Goal: Task Accomplishment & Management: Manage account settings

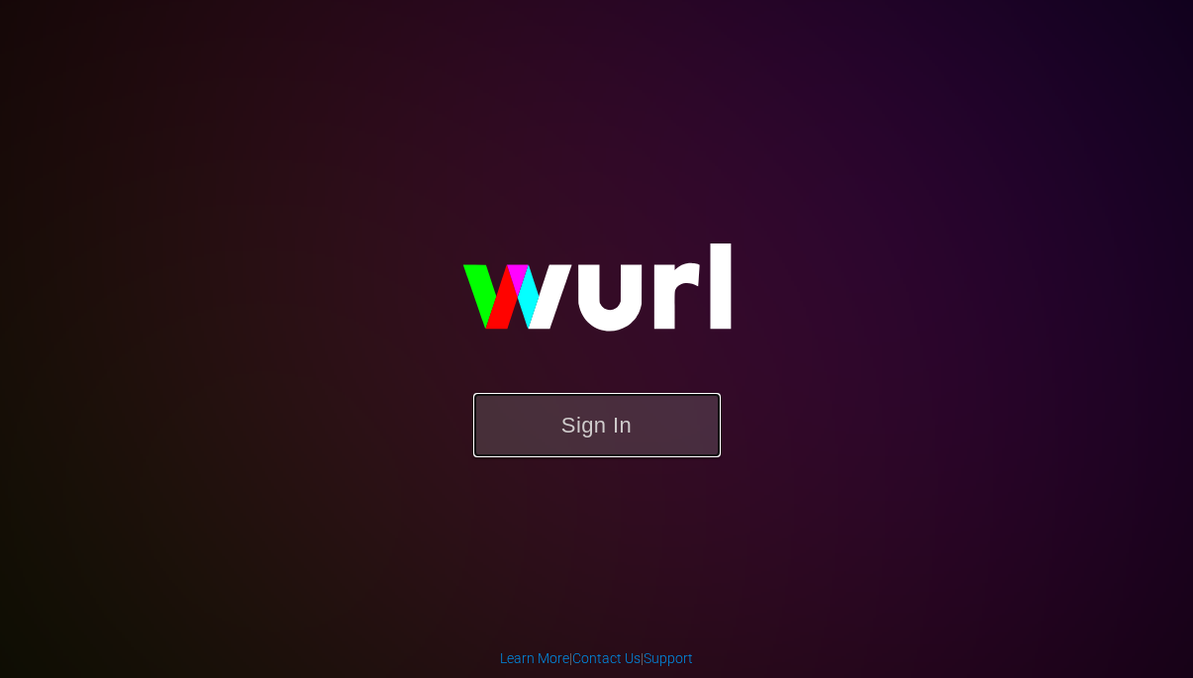
click at [606, 451] on button "Sign In" at bounding box center [596, 425] width 247 height 64
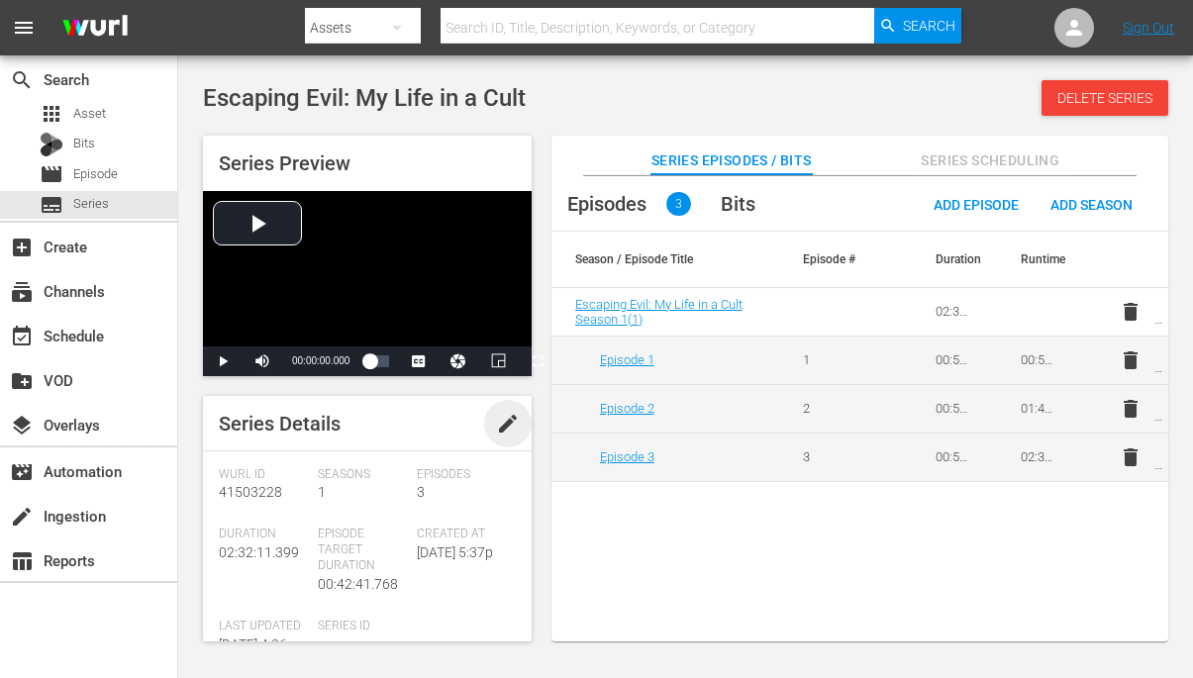
click at [496, 422] on span "edit" at bounding box center [508, 424] width 24 height 24
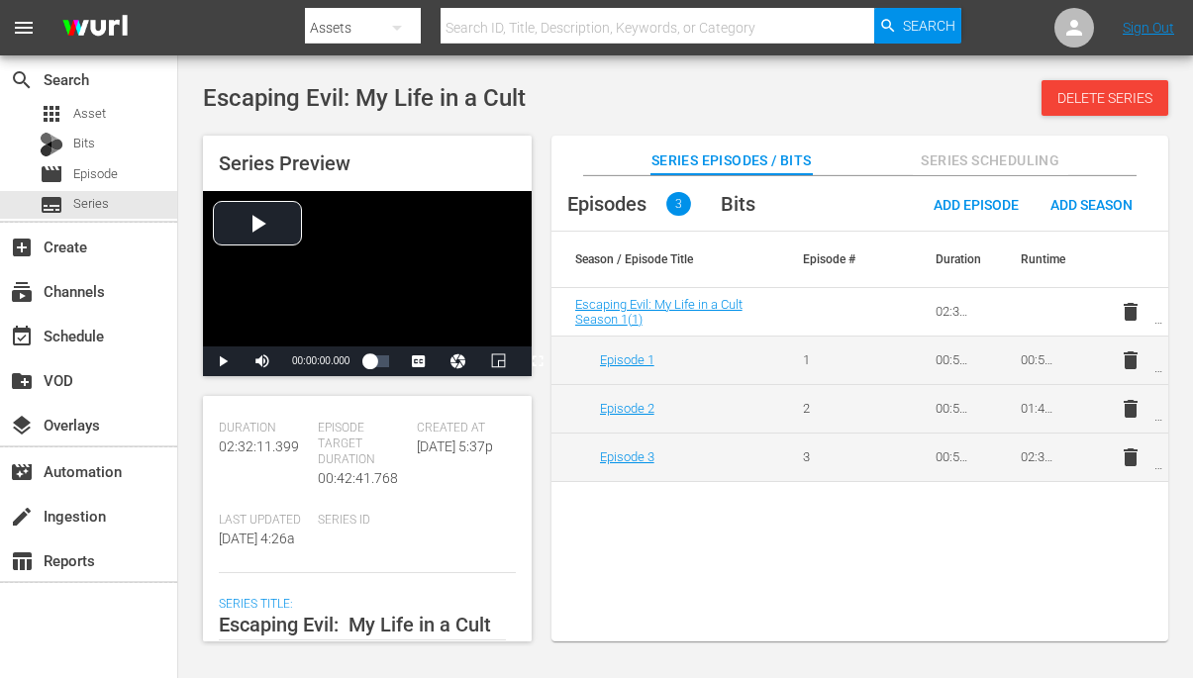
scroll to position [198, 0]
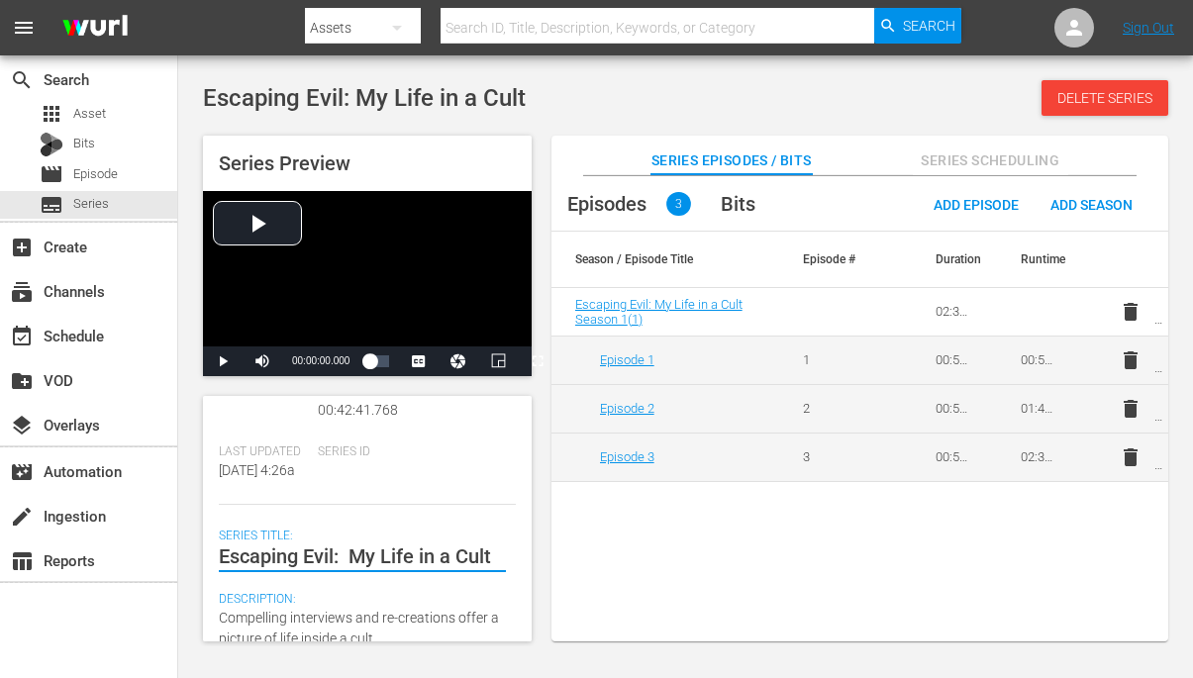
type textarea "Escaping Evil: My Life in a Cult"
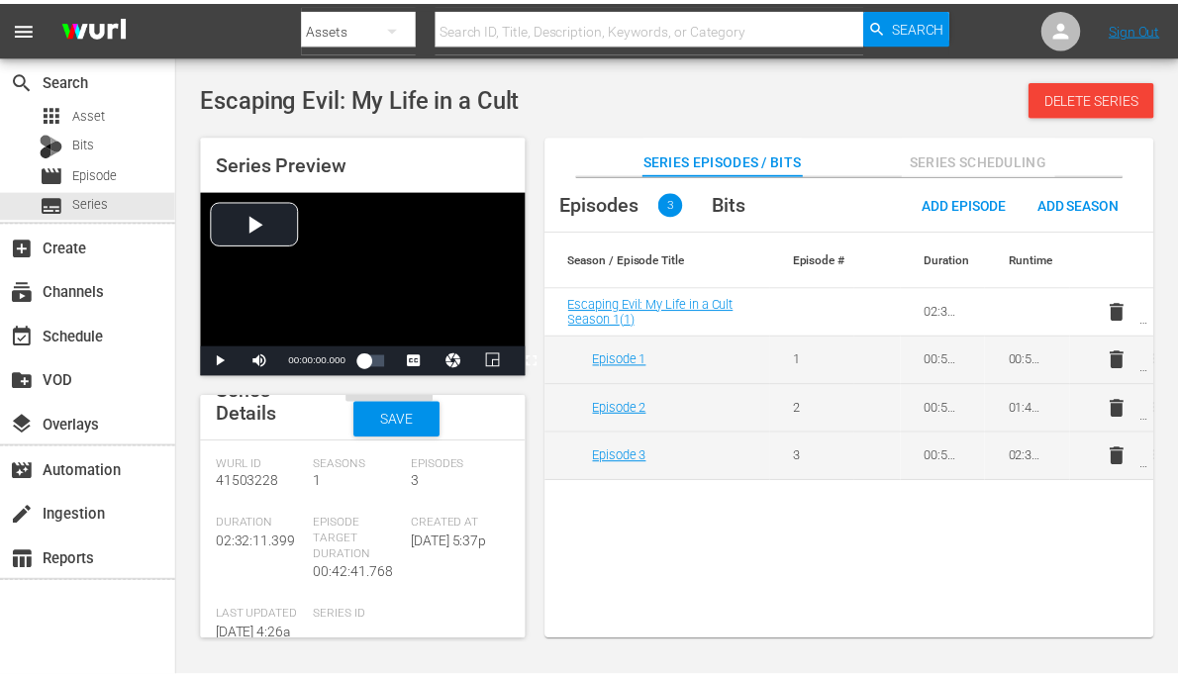
scroll to position [0, 0]
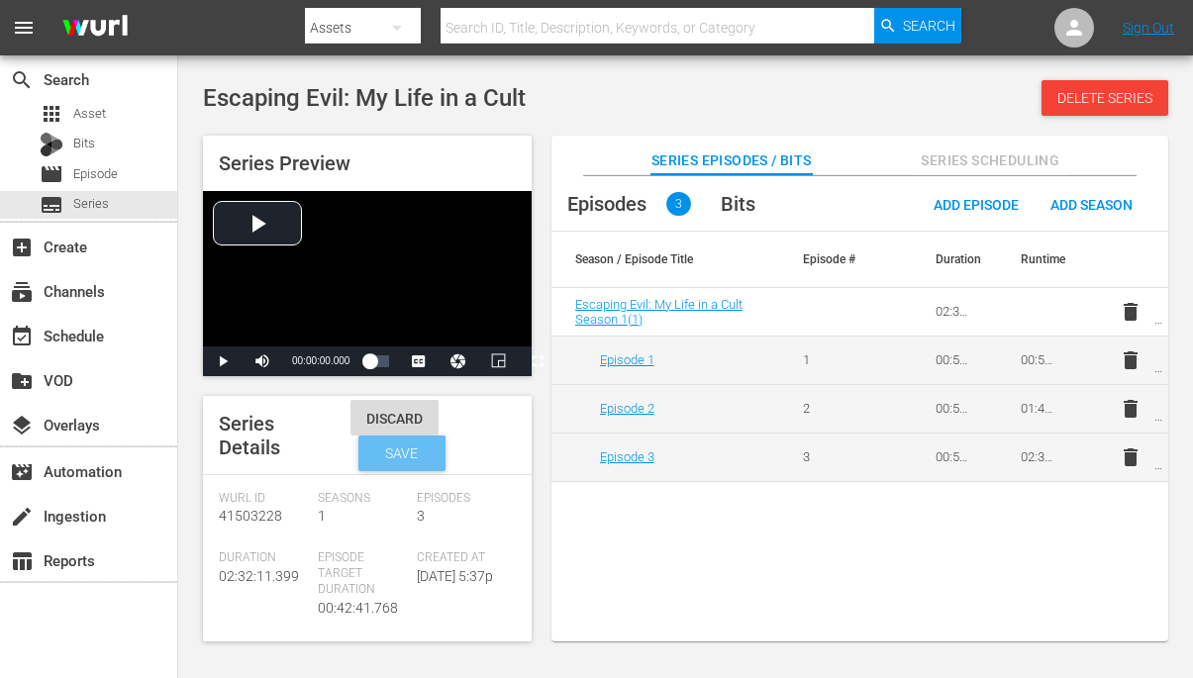
type textarea "Escaping Evil: My Life in a Cult"
click at [418, 453] on span "Save" at bounding box center [401, 453] width 64 height 16
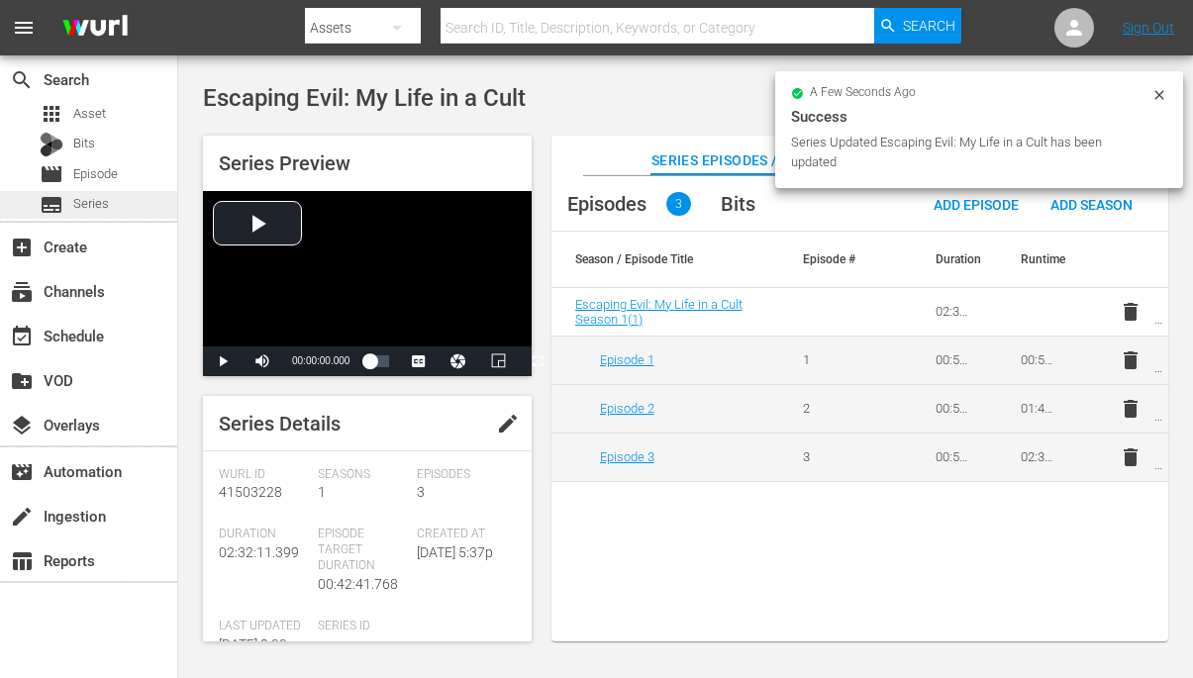
click at [117, 206] on div "subtitles Series" at bounding box center [88, 205] width 177 height 28
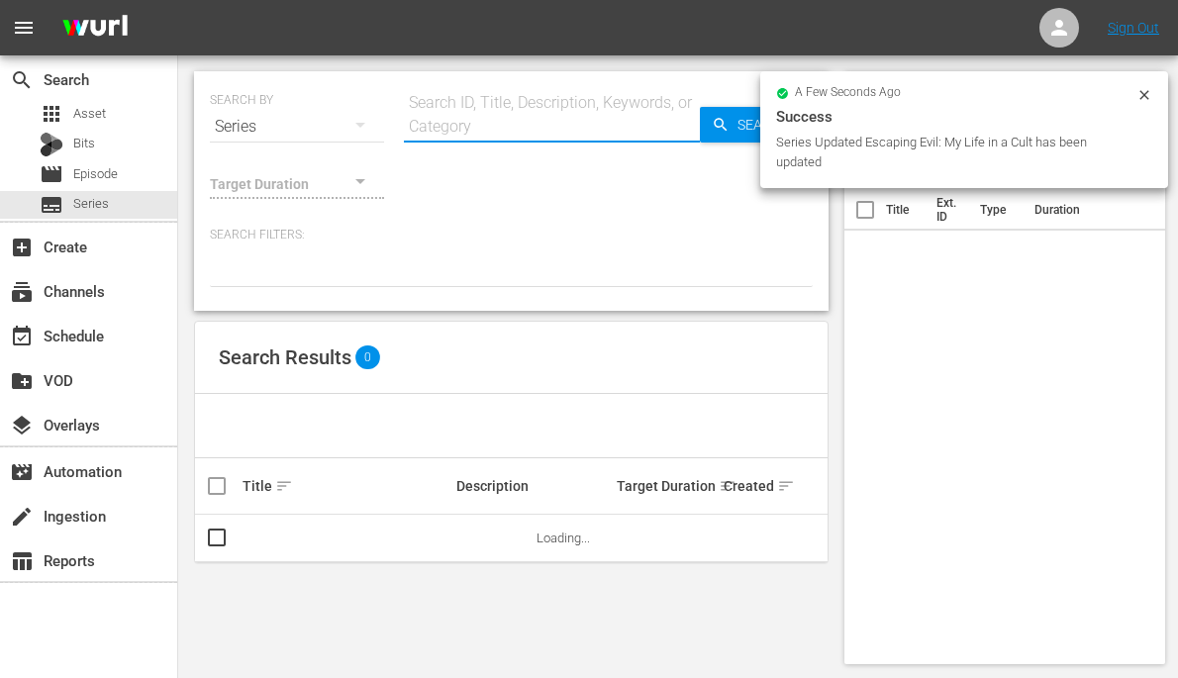
click at [537, 110] on input "text" at bounding box center [552, 127] width 296 height 48
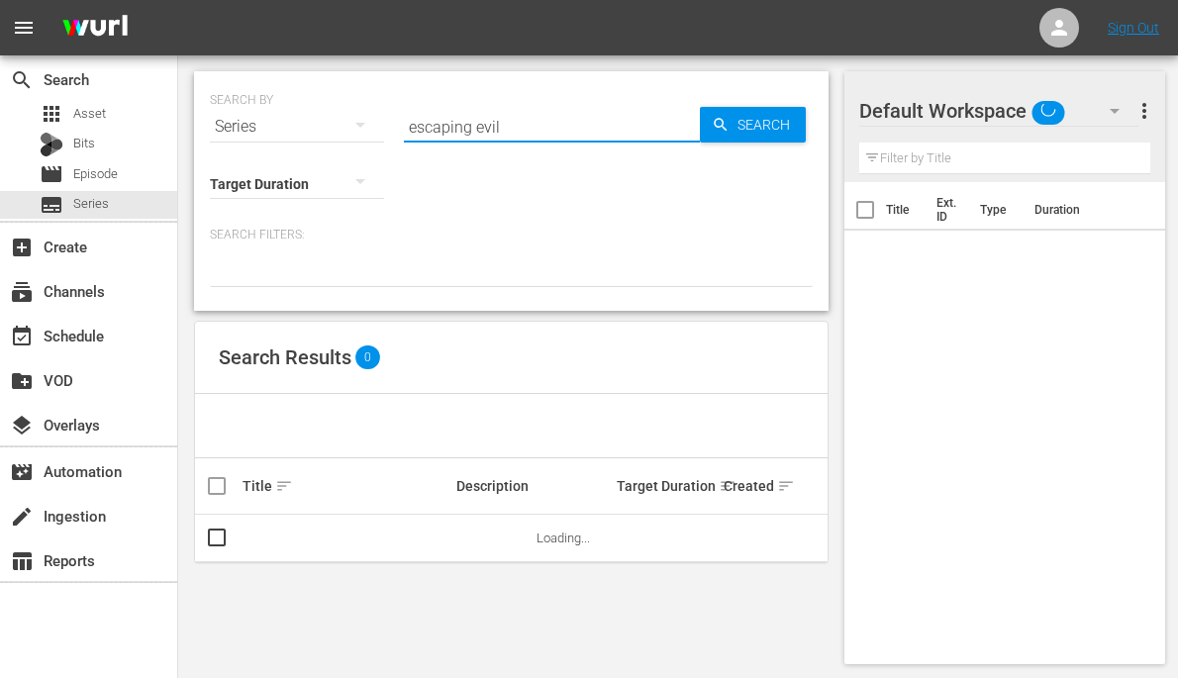
type input "escaping evil"
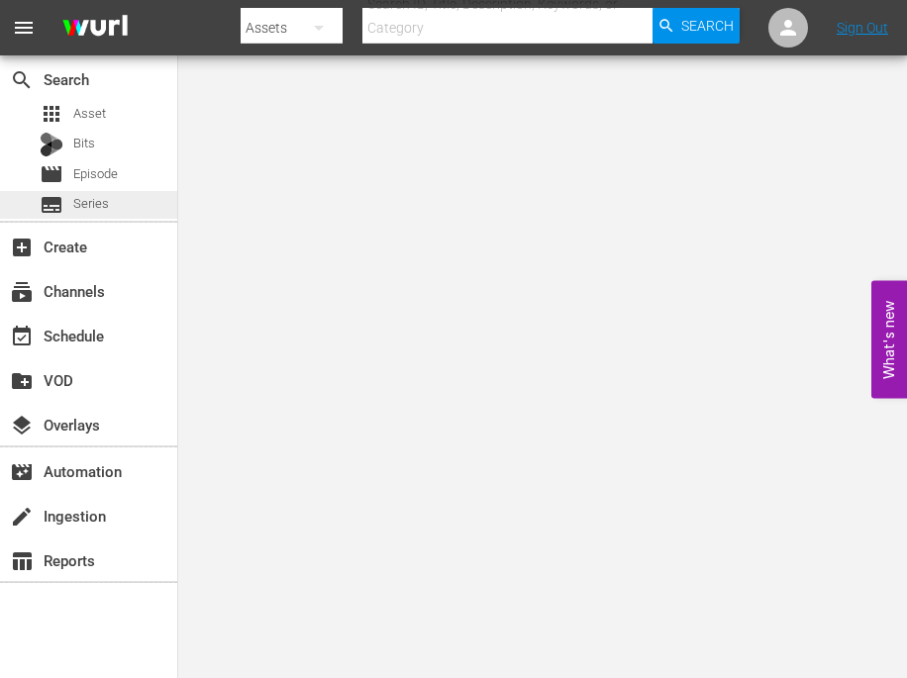
click at [91, 207] on span "Series" at bounding box center [91, 204] width 36 height 20
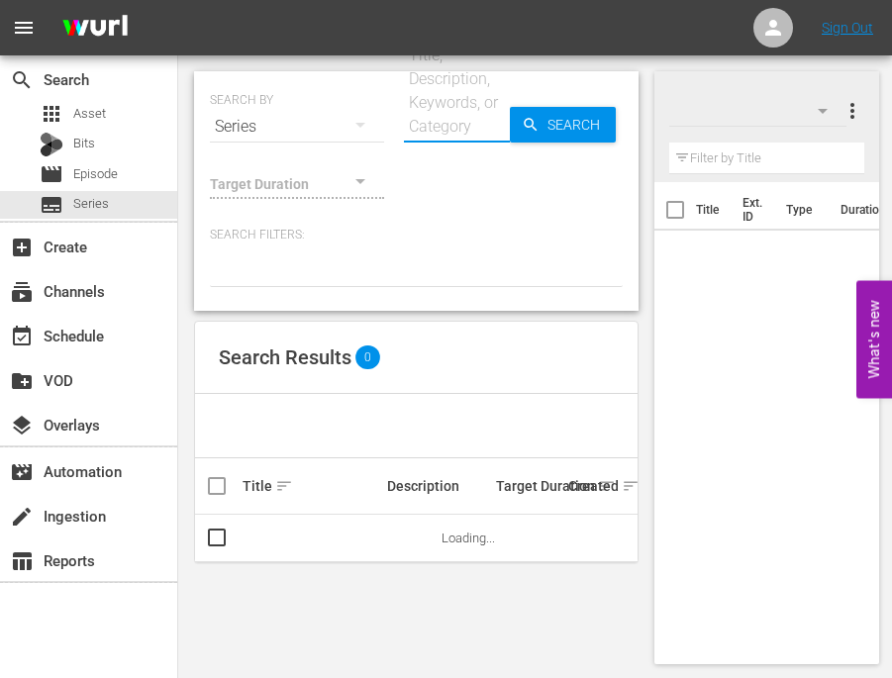
click at [444, 126] on input "text" at bounding box center [457, 127] width 106 height 48
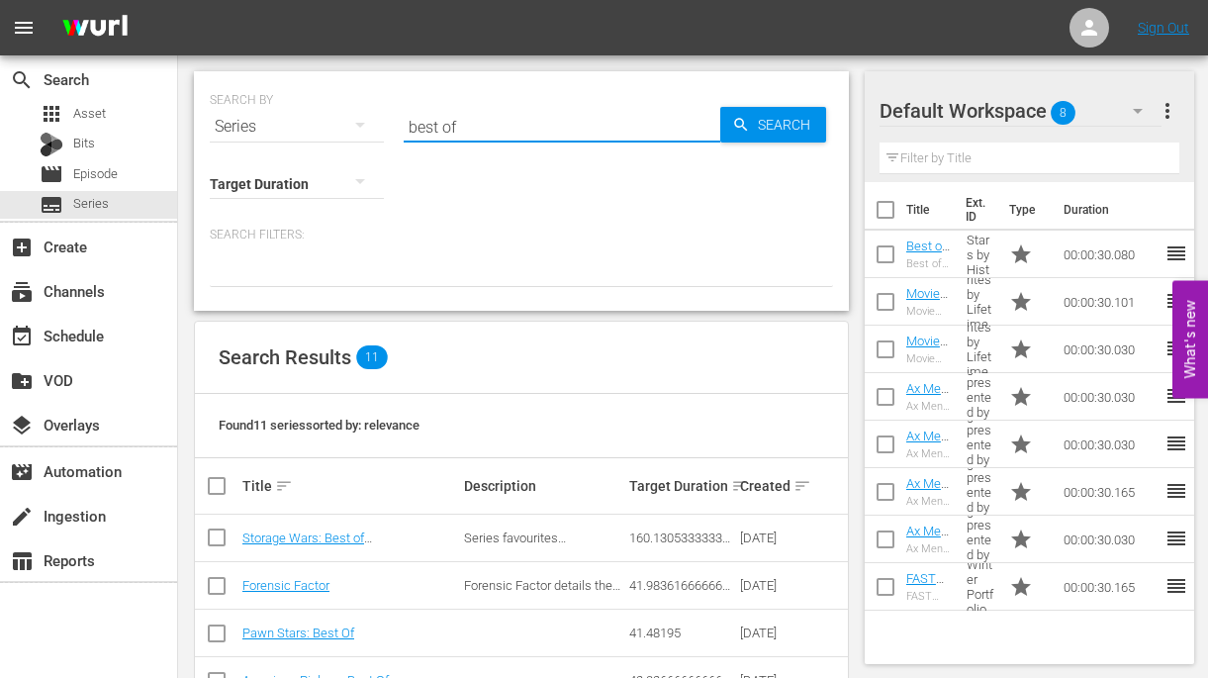
click at [459, 131] on input "best of" at bounding box center [562, 127] width 317 height 48
click at [459, 130] on input "best of" at bounding box center [562, 127] width 317 height 48
type input "american pickers"
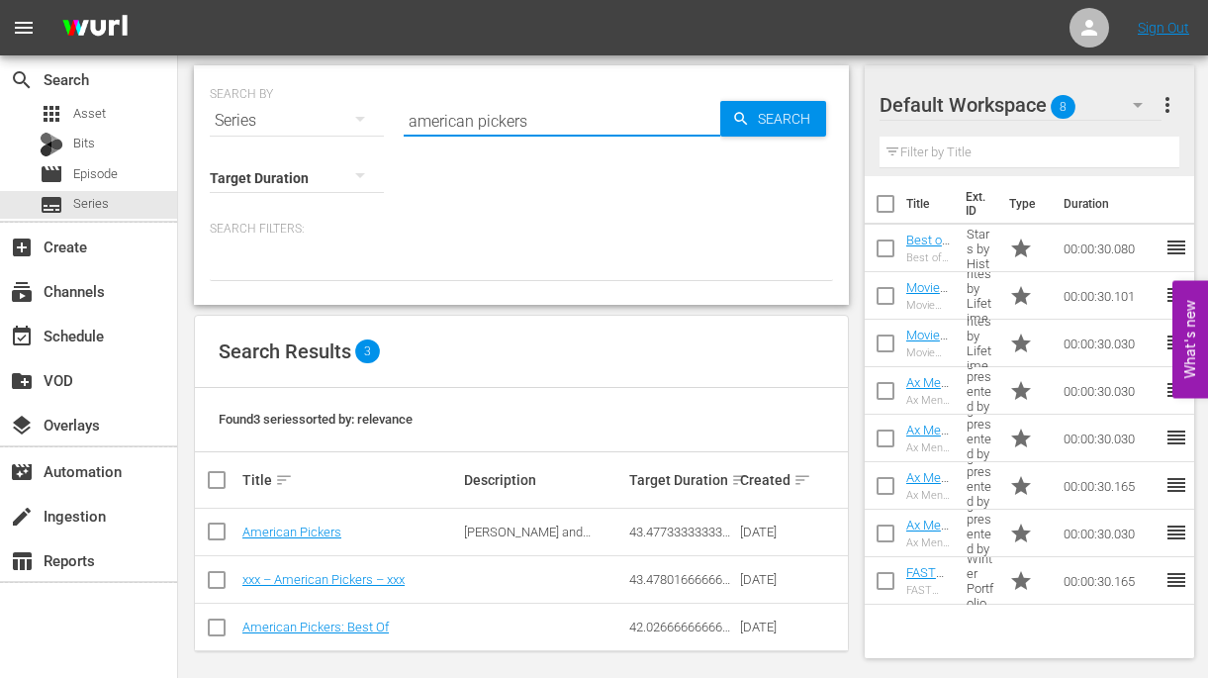
scroll to position [16, 0]
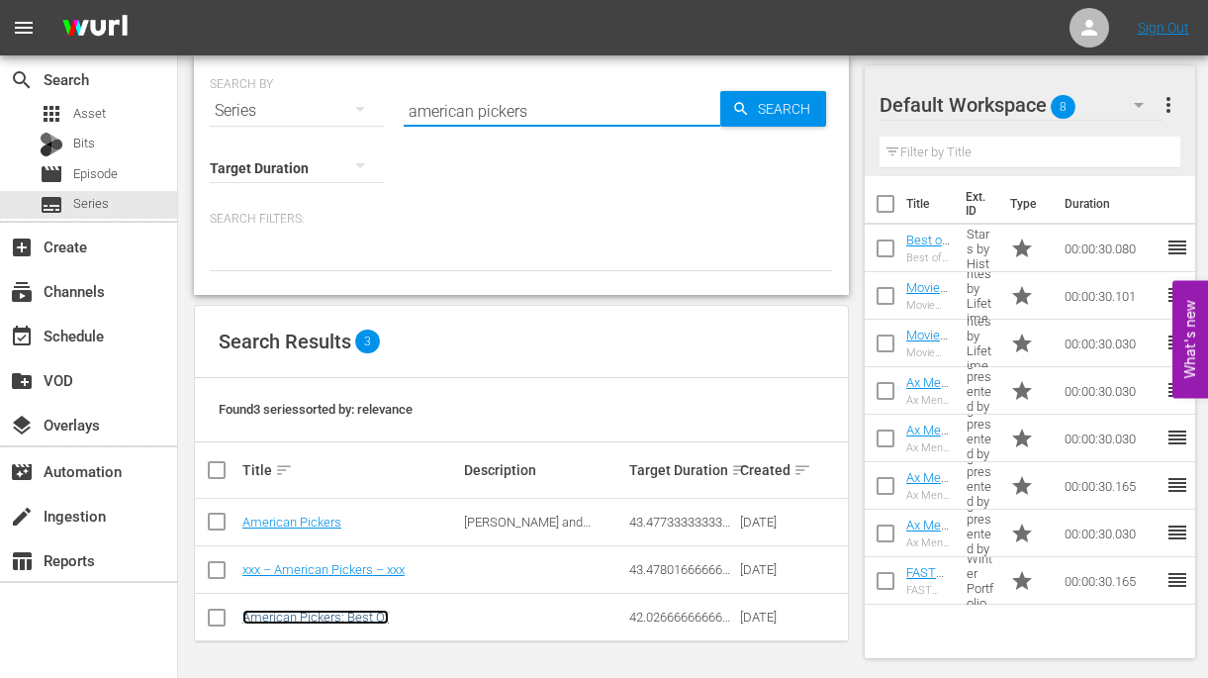
click at [355, 619] on link "American Pickers: Best Of" at bounding box center [315, 617] width 146 height 15
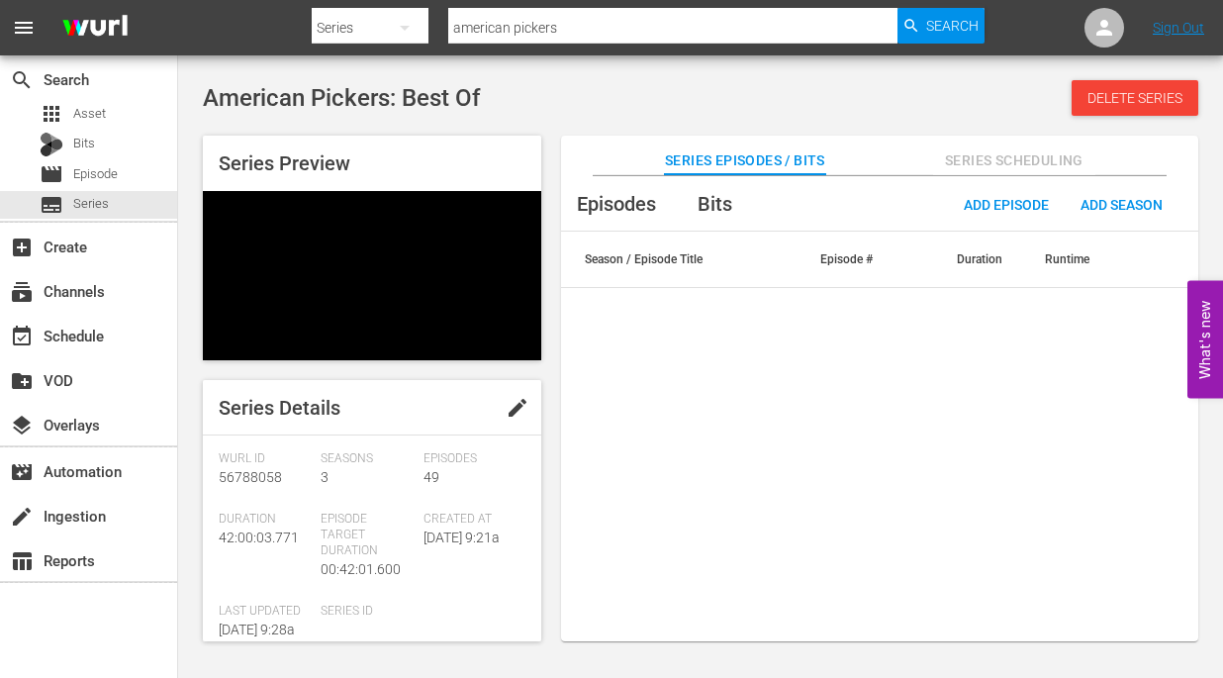
click at [508, 396] on span "edit" at bounding box center [518, 408] width 24 height 24
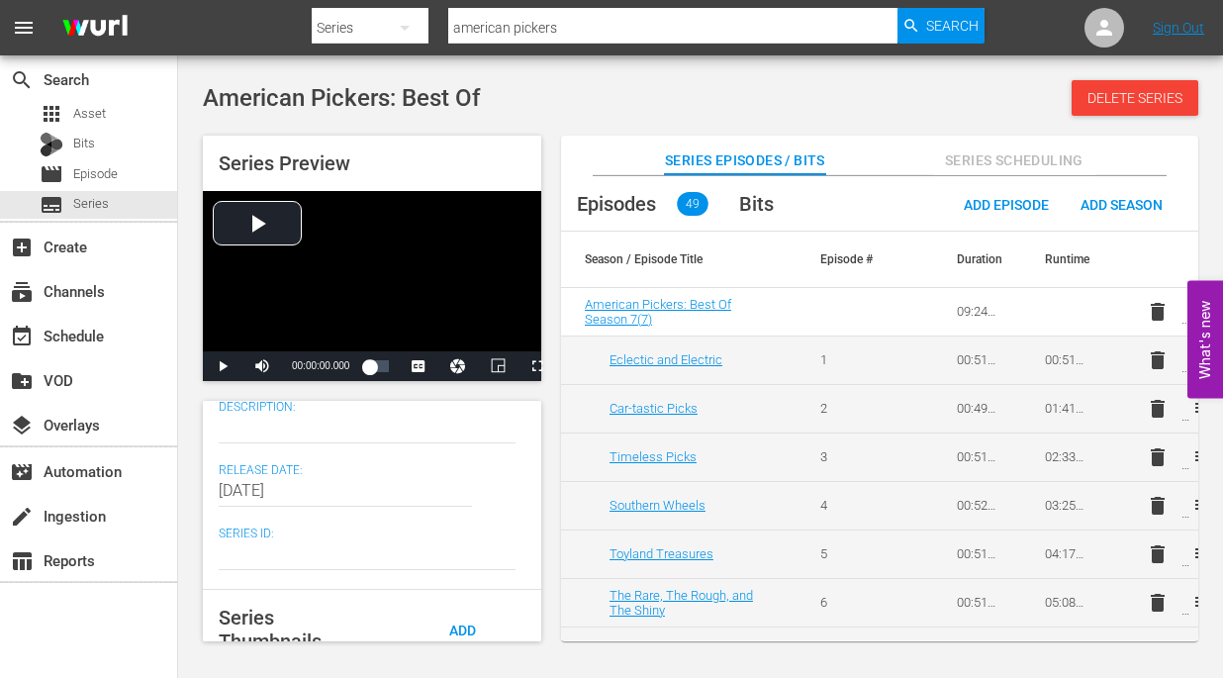
scroll to position [297, 0]
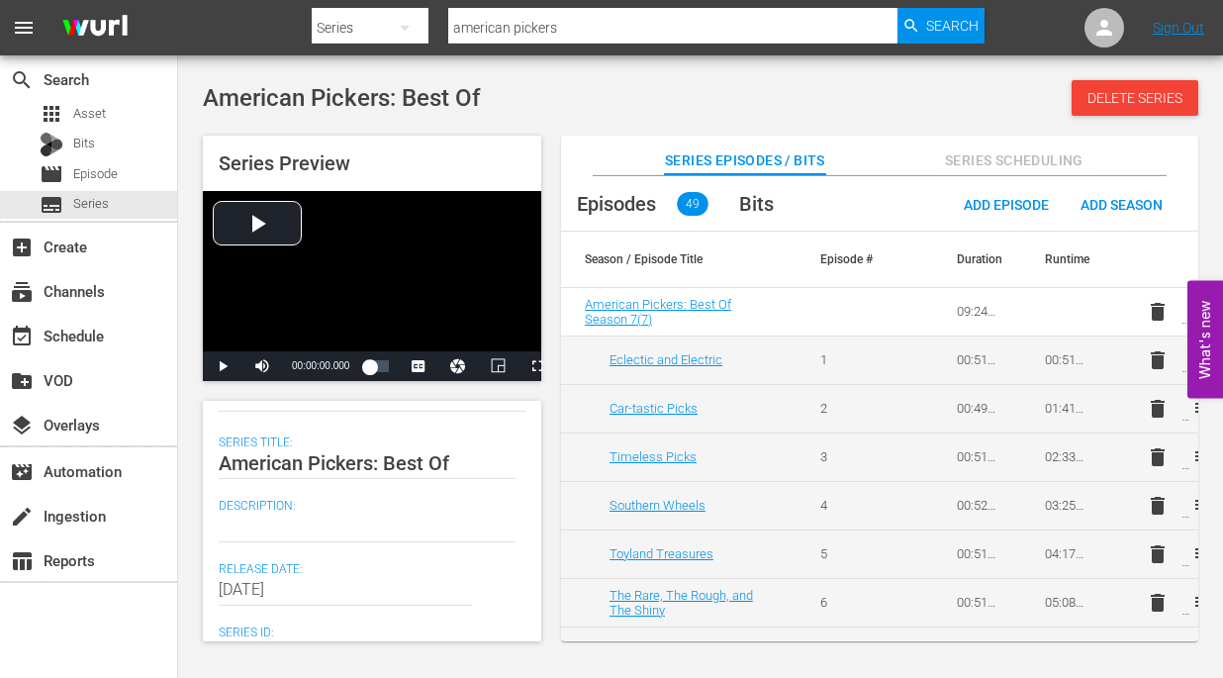
click at [338, 532] on textarea at bounding box center [367, 527] width 297 height 24
paste textarea "Mike and Frank look back at their best picks."
type textarea "Mike and Frank look back at their best picks."
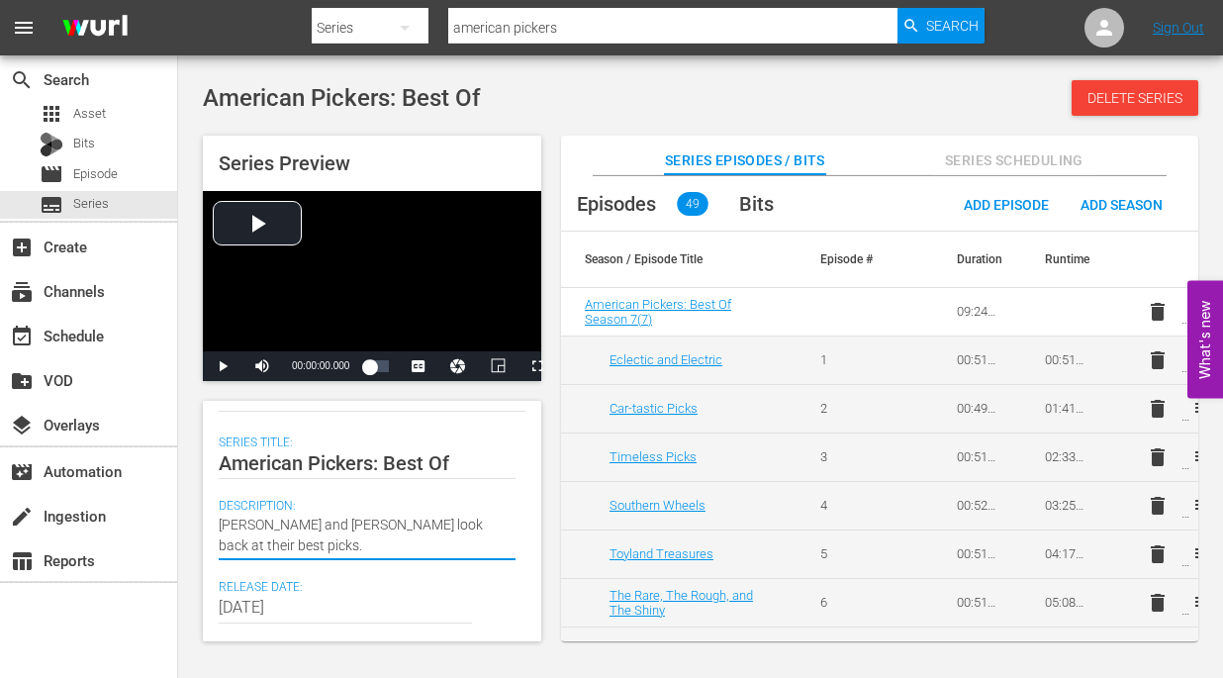
type textarea "Mike and Frank look back at their best picks."
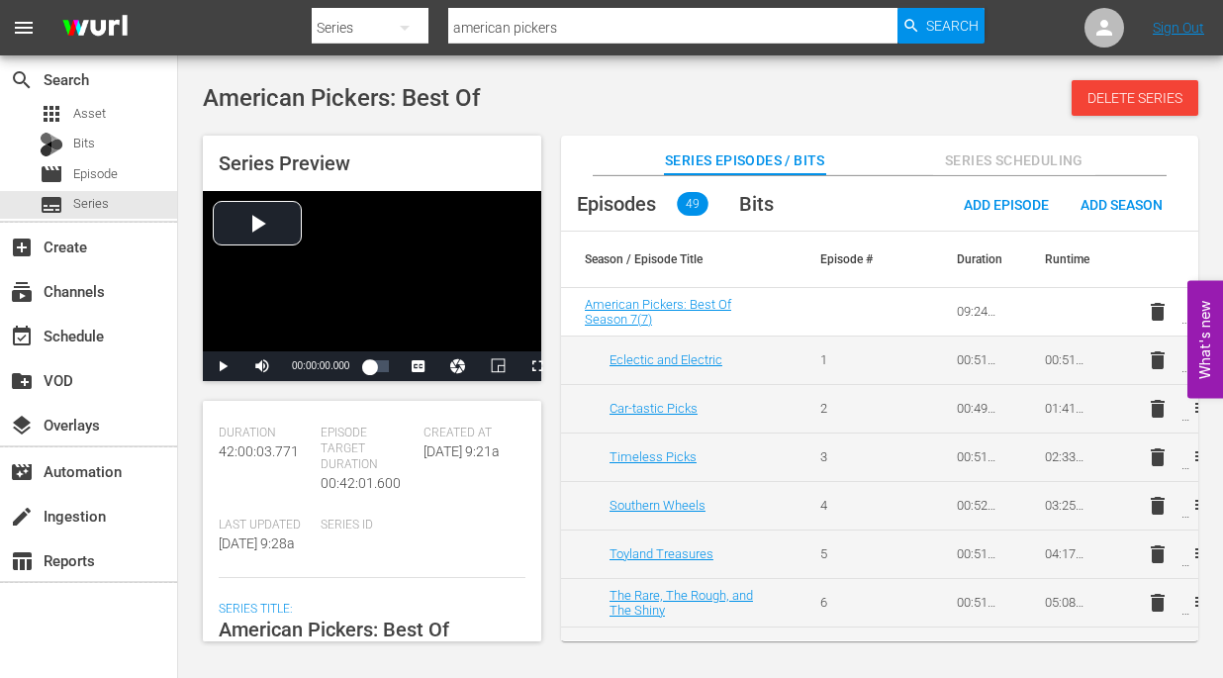
scroll to position [0, 0]
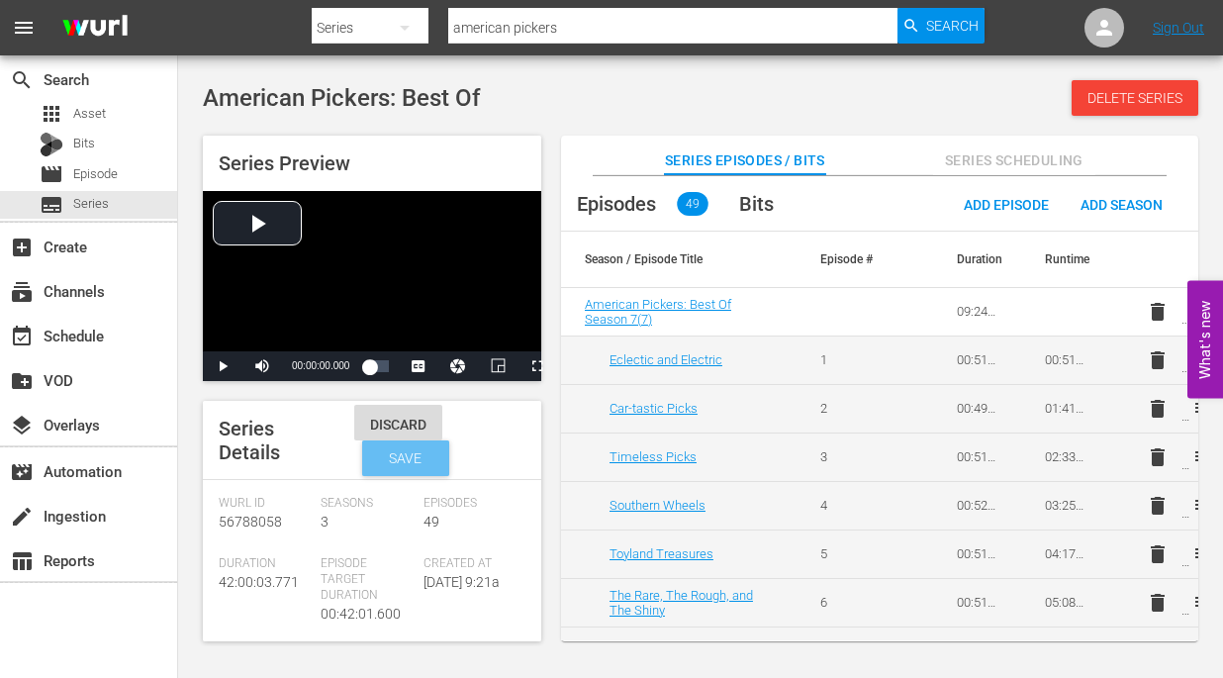
type textarea "Mike and Frank look back at their best picks."
click at [420, 470] on div "Save" at bounding box center [405, 458] width 87 height 36
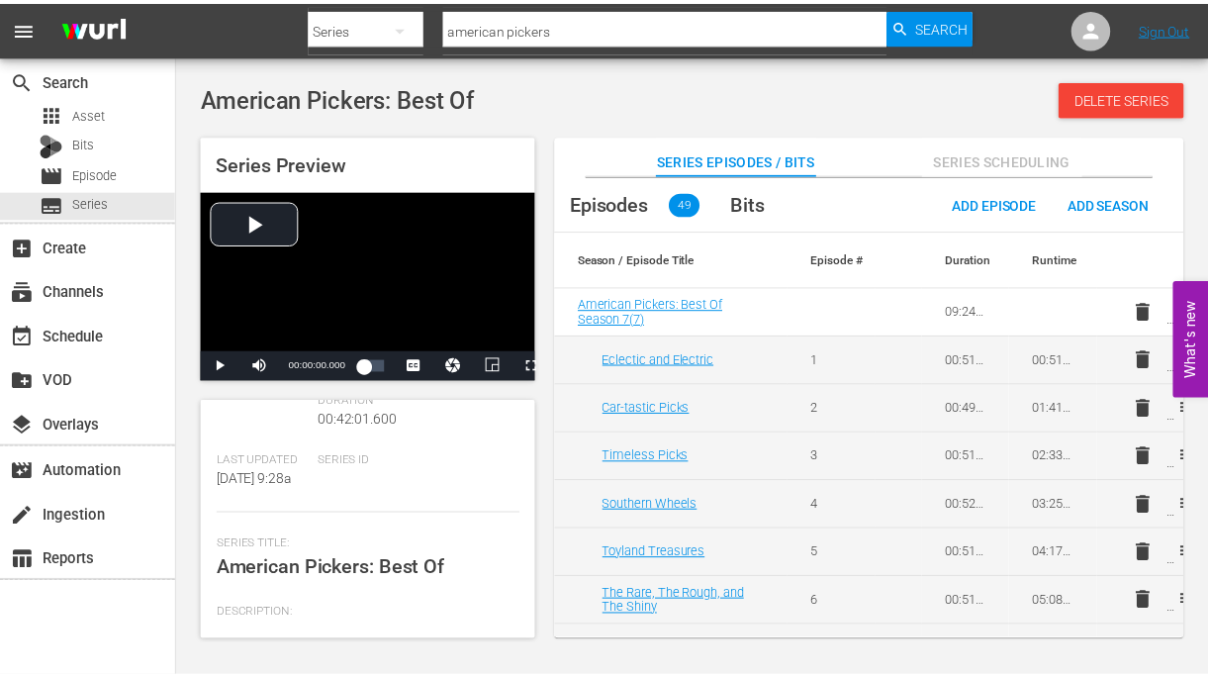
scroll to position [198, 0]
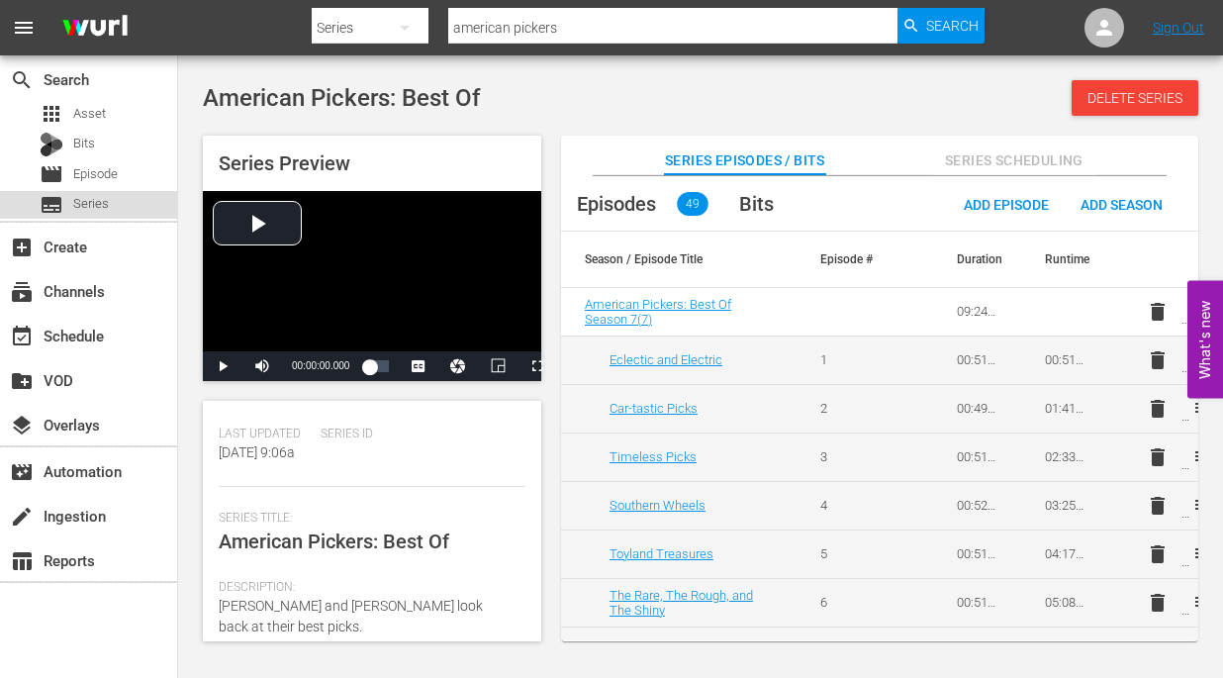
click at [119, 205] on div "subtitles Series" at bounding box center [88, 205] width 177 height 28
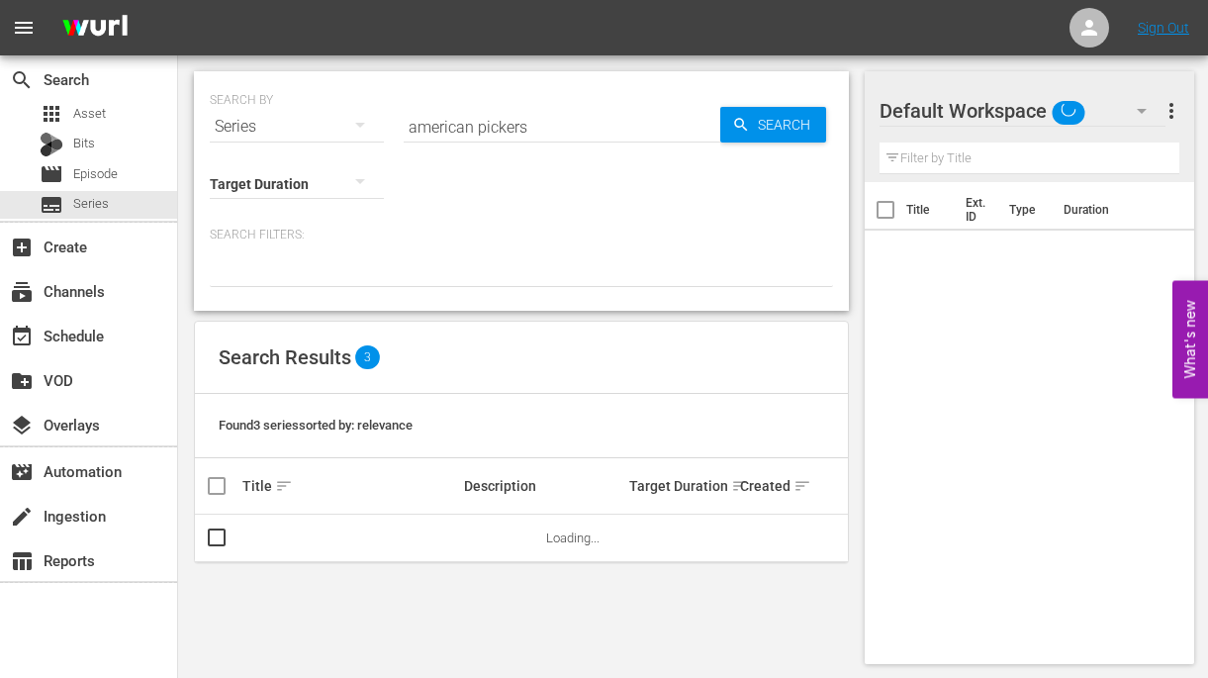
click at [505, 125] on input "american pickers" at bounding box center [562, 127] width 317 height 48
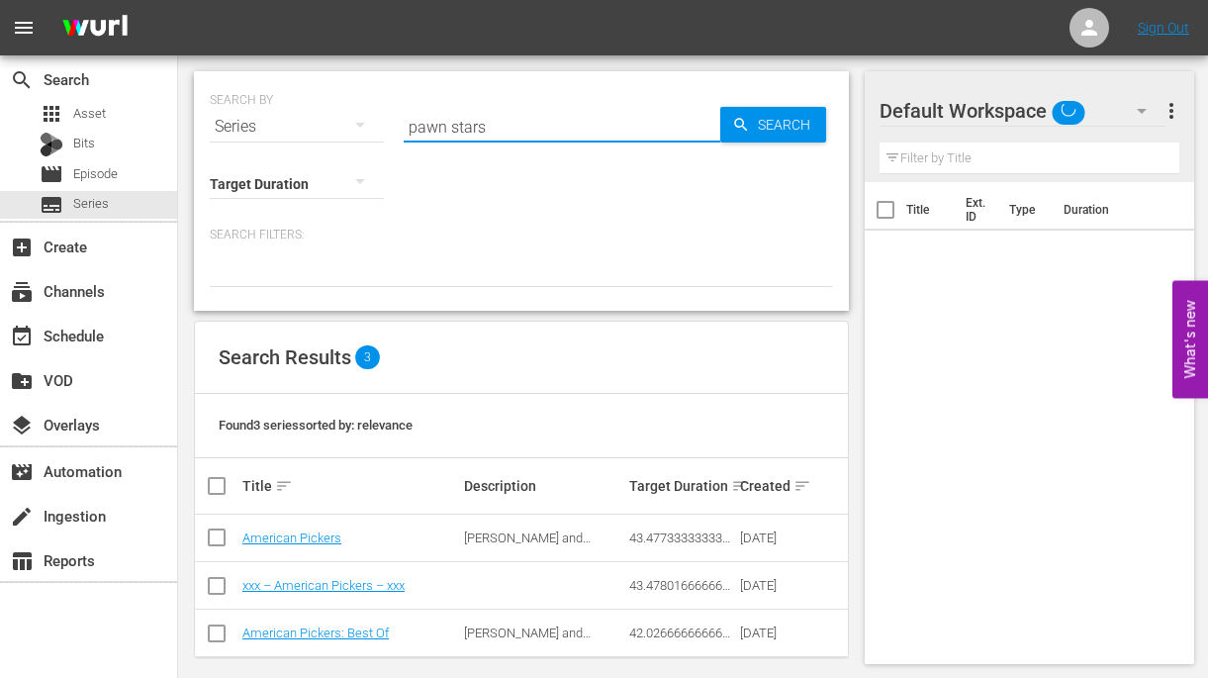
type input "pawn stars"
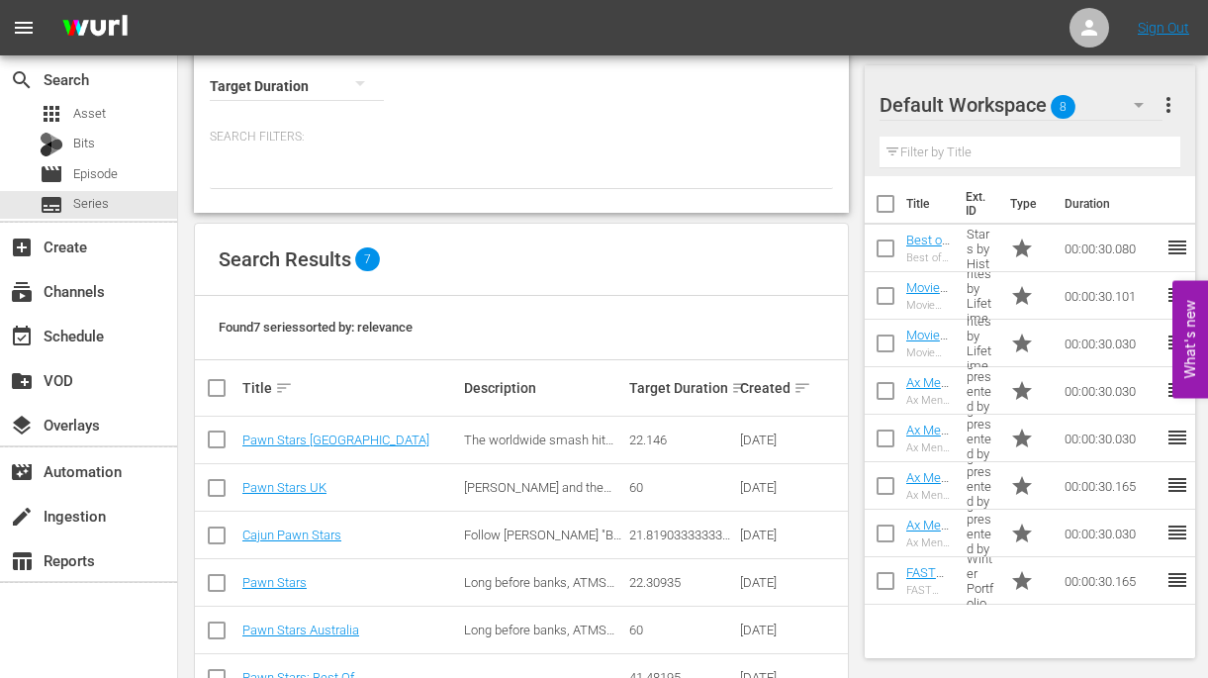
scroll to position [206, 0]
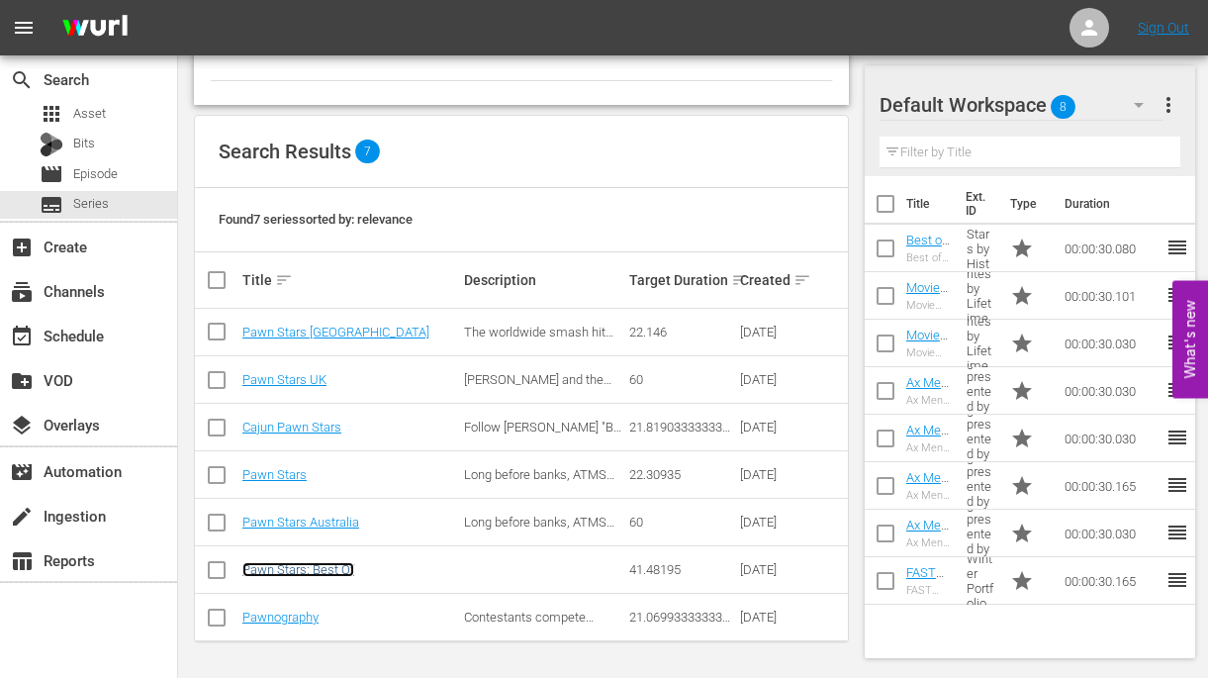
click at [343, 568] on link "Pawn Stars: Best Of" at bounding box center [298, 569] width 112 height 15
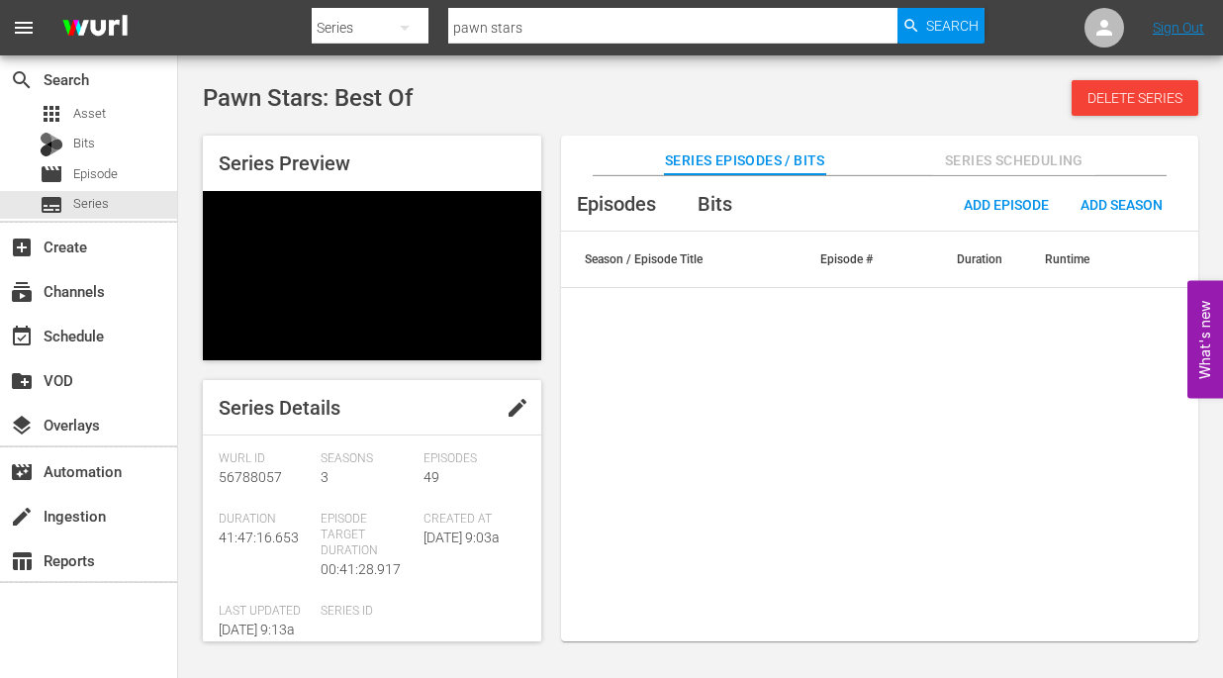
click at [507, 396] on span "edit" at bounding box center [518, 408] width 24 height 24
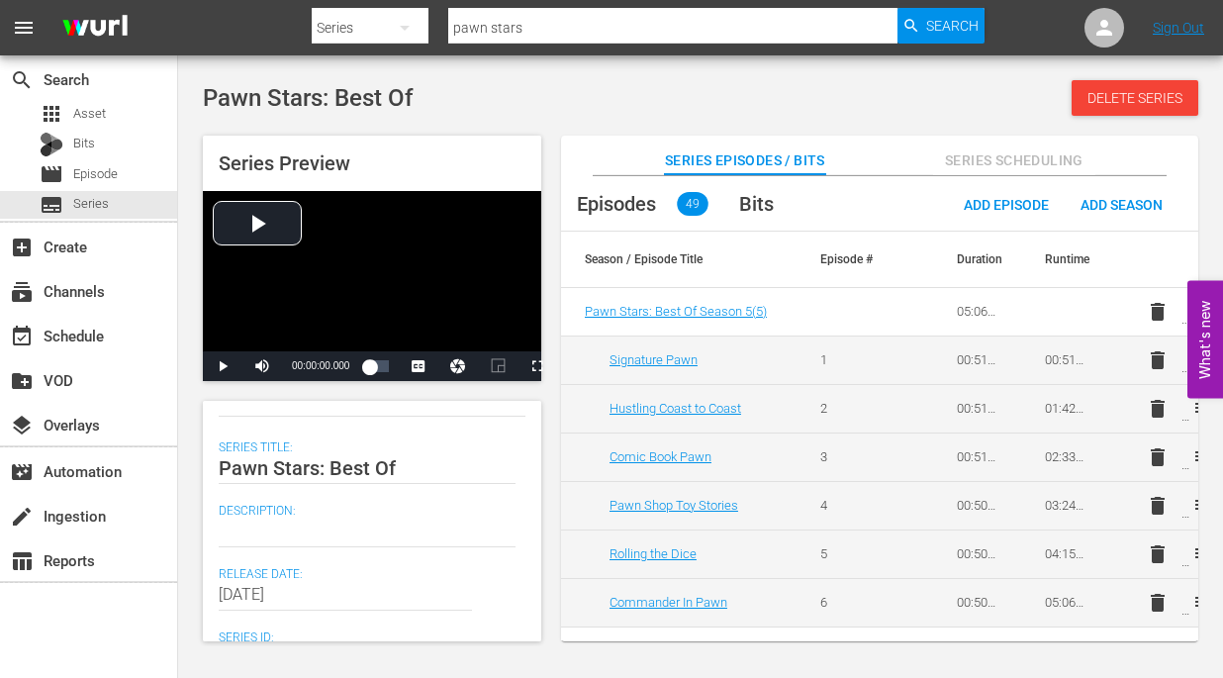
scroll to position [297, 0]
click at [389, 528] on textarea at bounding box center [367, 527] width 297 height 24
click at [331, 529] on textarea at bounding box center [367, 527] width 297 height 24
paste textarea "The best episodes of Pawn Stars."
type textarea "The best episodes of Pawn Stars."
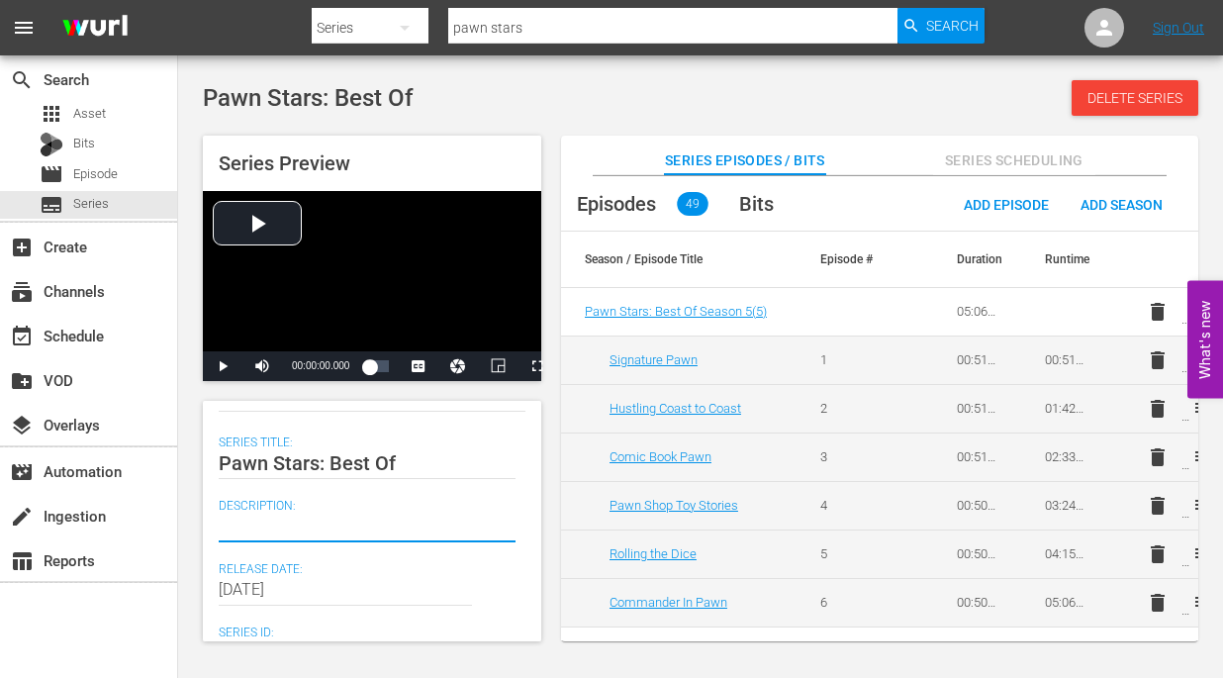
type textarea "The best episodes of Pawn Stars."
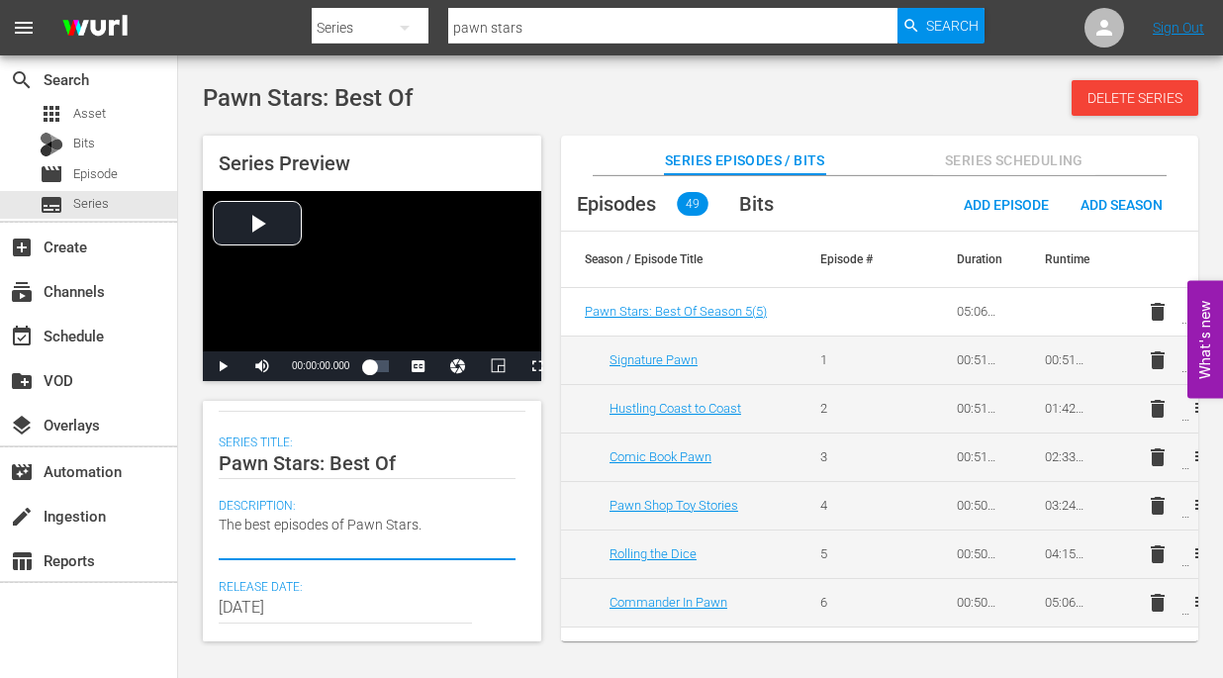
type textarea "The best episodes of Pawn Stars."
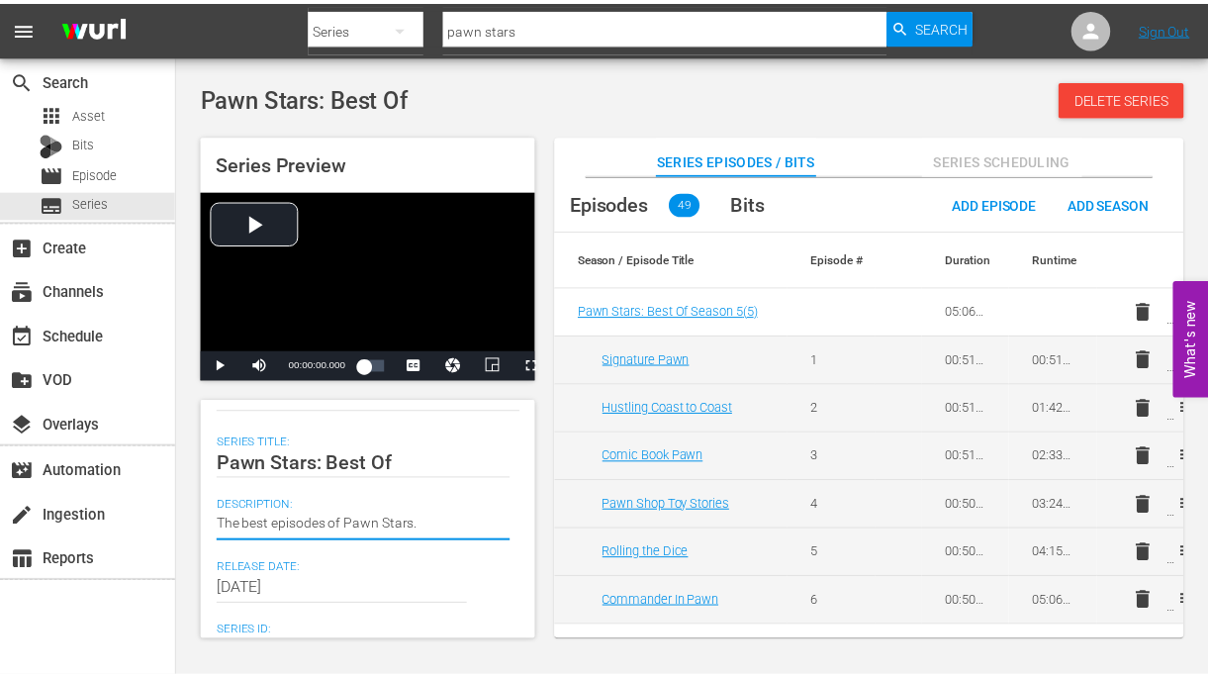
scroll to position [0, 0]
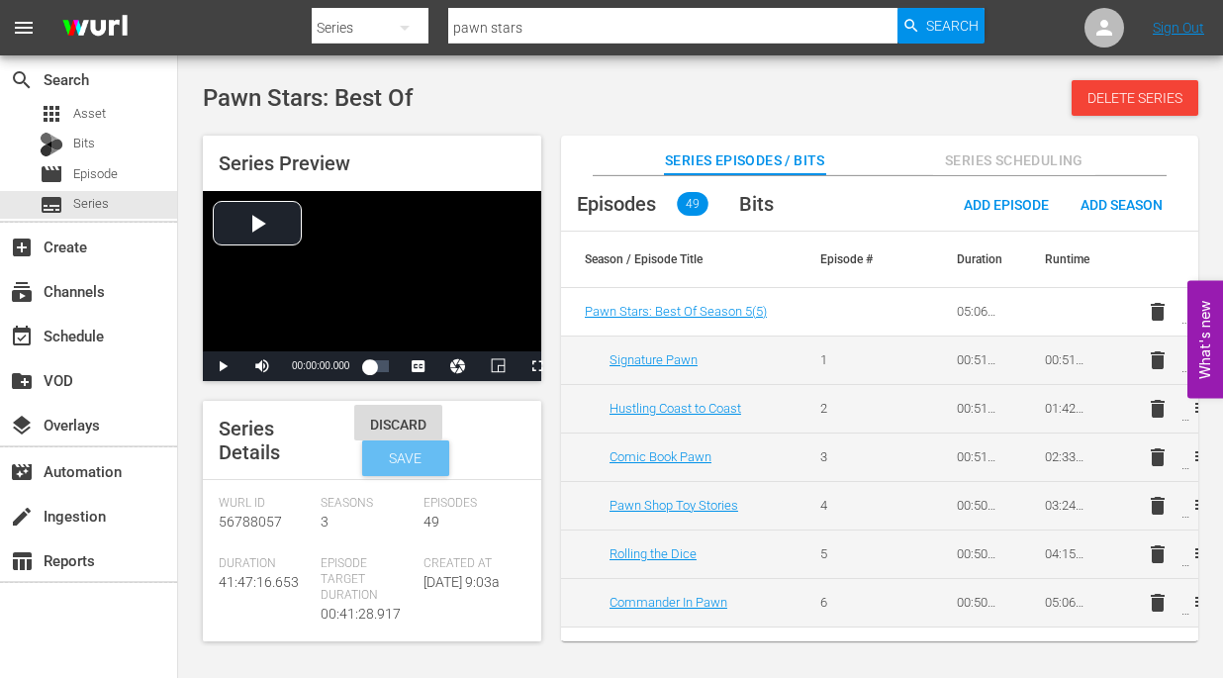
click at [404, 463] on span "Save" at bounding box center [405, 458] width 64 height 16
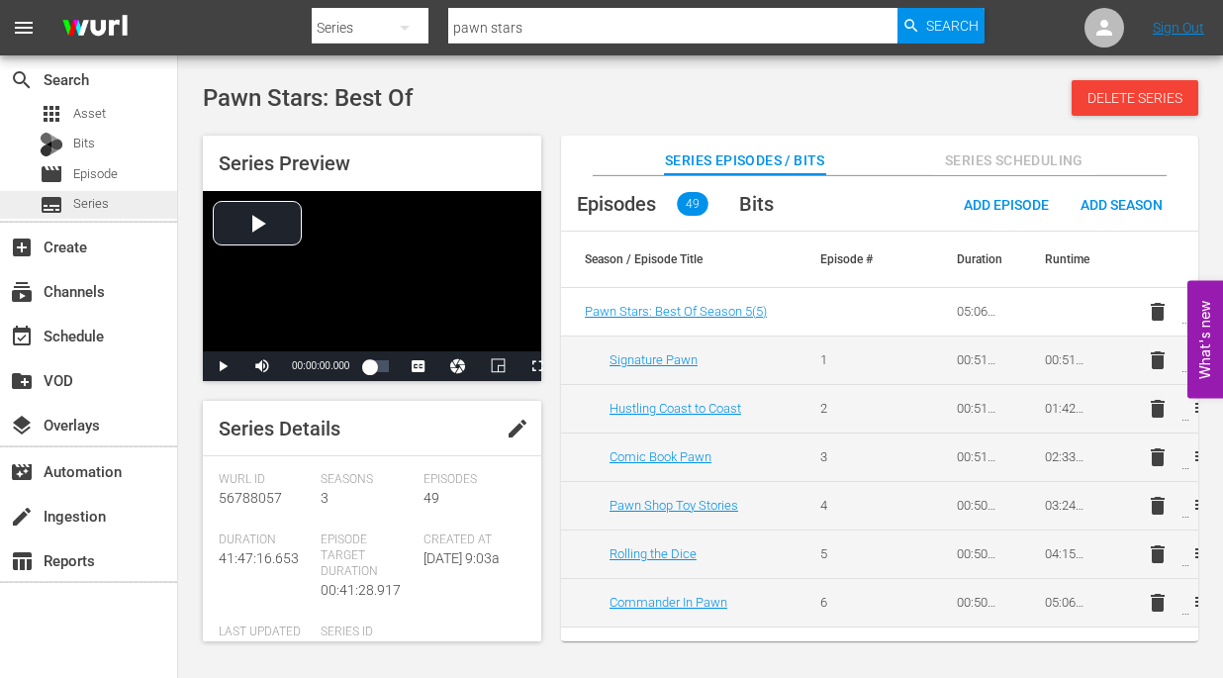
click at [111, 202] on div "subtitles Series" at bounding box center [88, 205] width 177 height 28
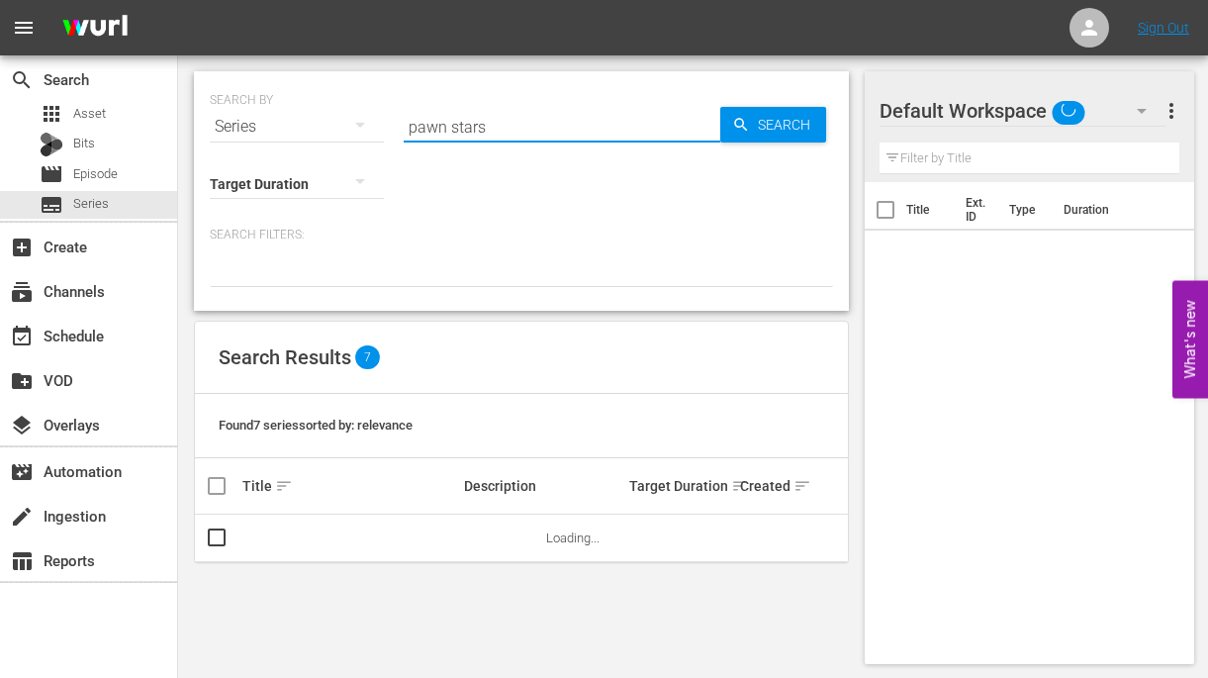
click at [496, 124] on input "pawn stars" at bounding box center [562, 127] width 317 height 48
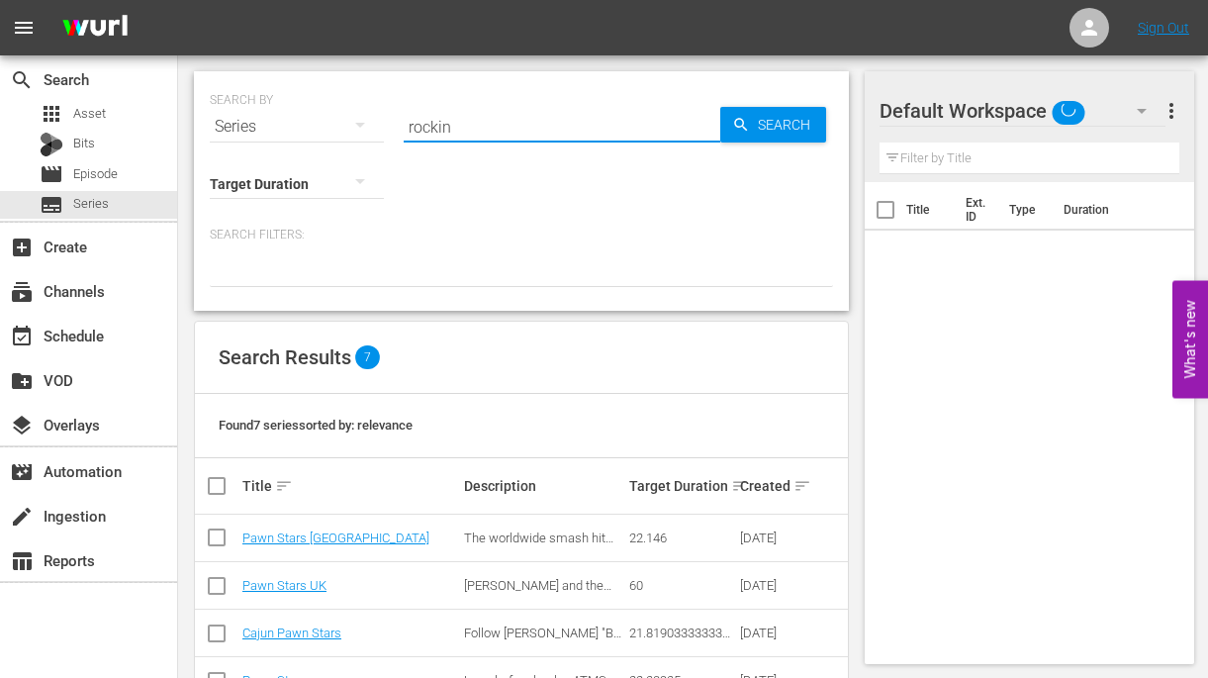
type input "rockin"
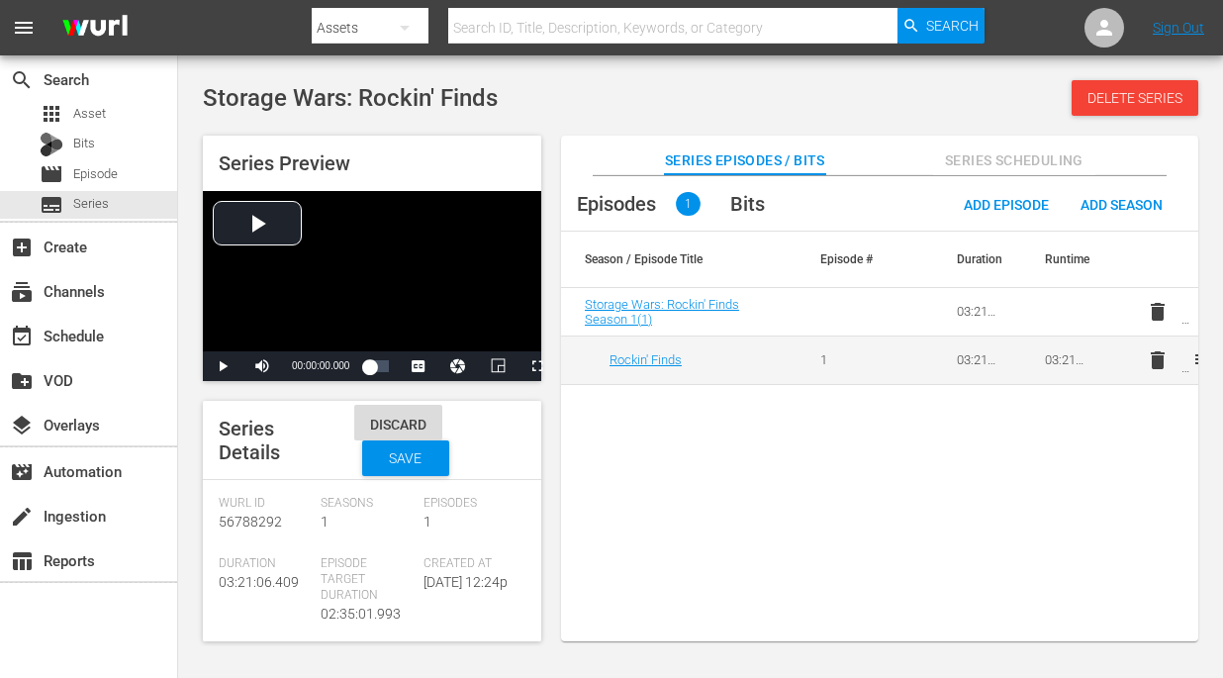
scroll to position [297, 0]
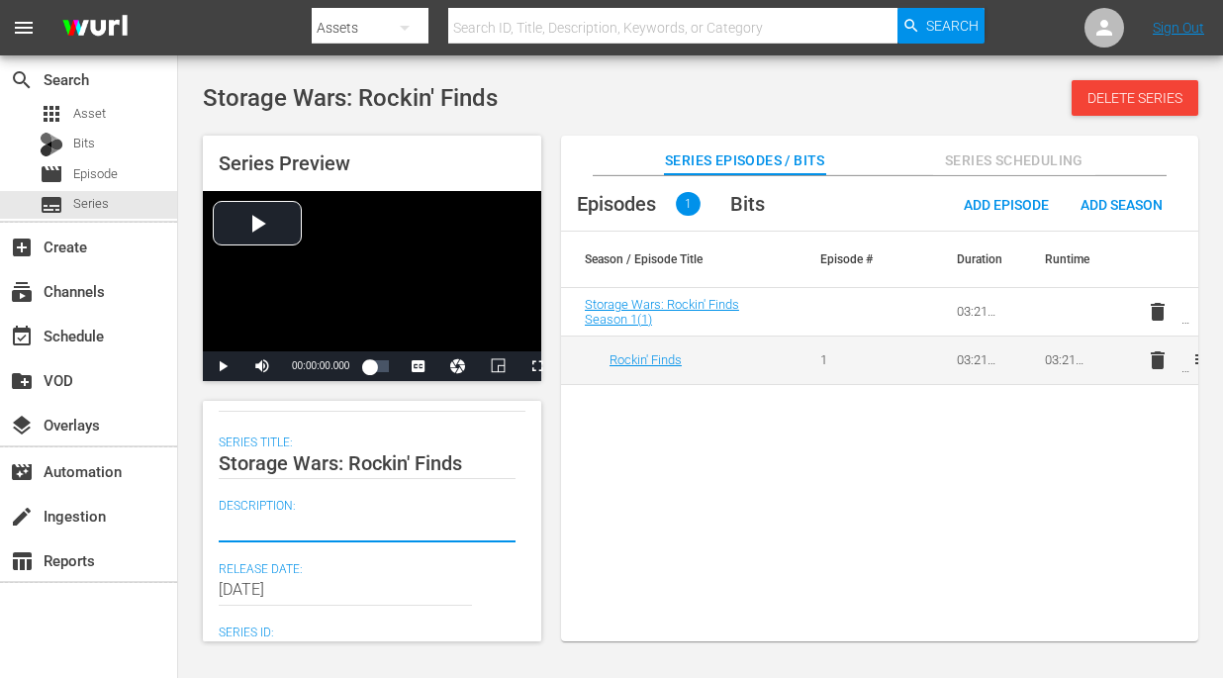
paste textarea "The buyers find some heavy metal collectibles."
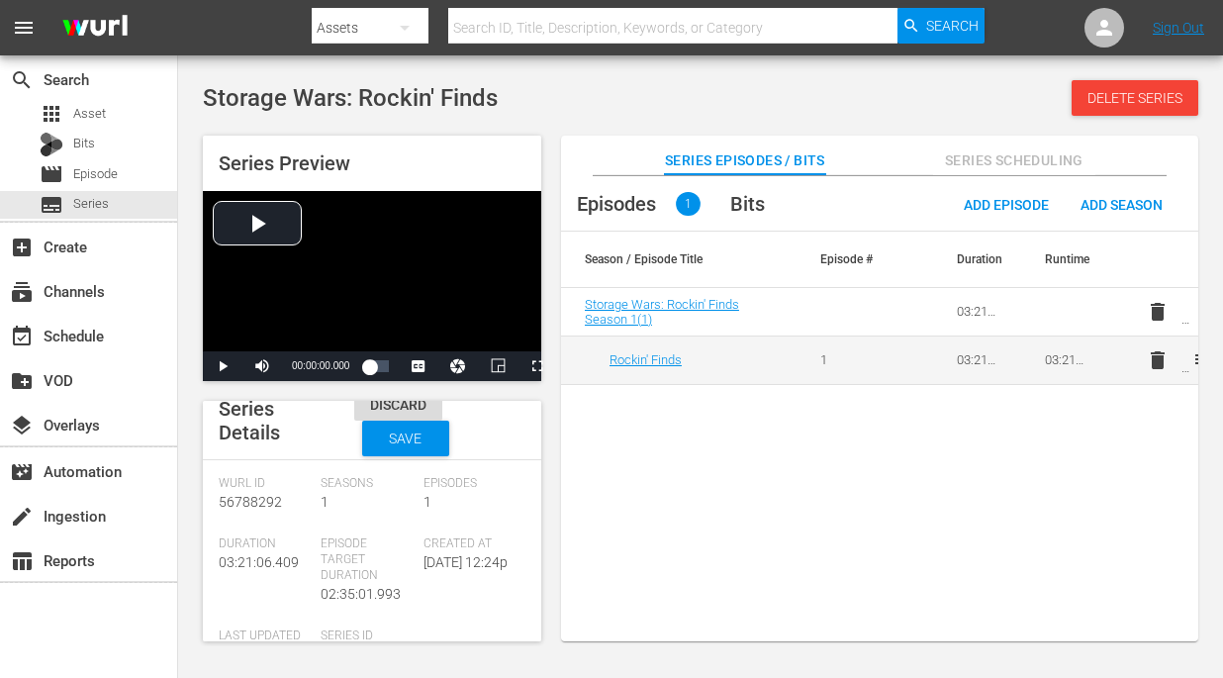
scroll to position [0, 0]
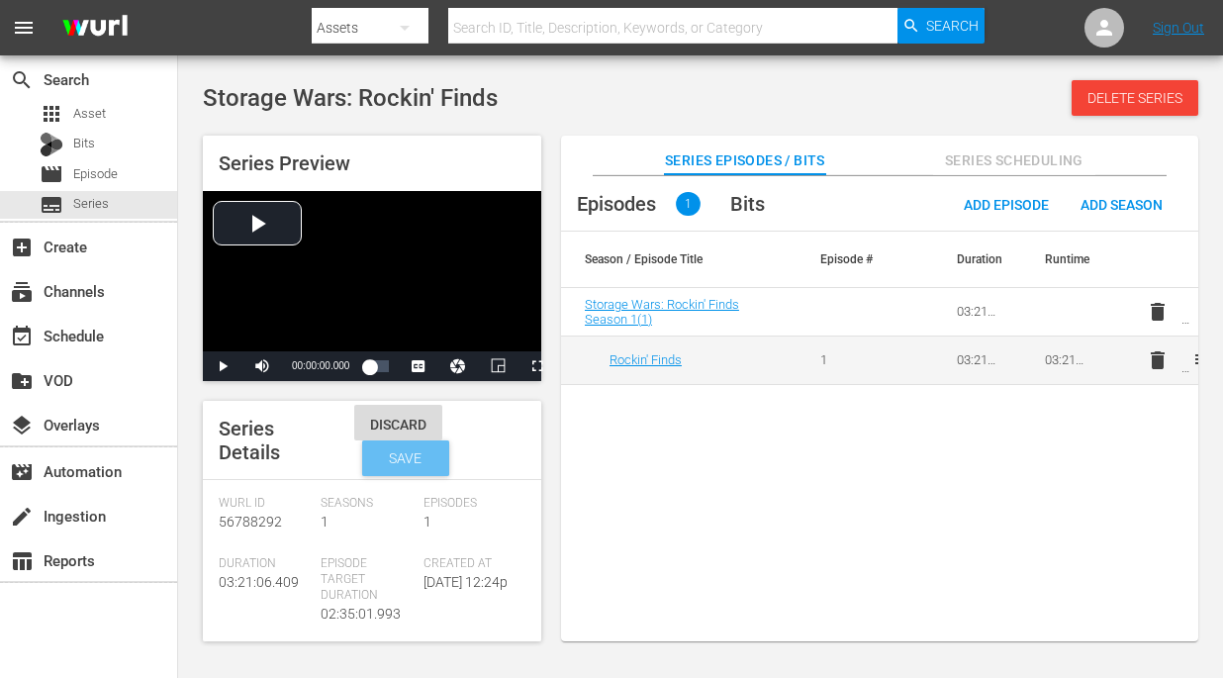
type textarea "The buyers find some heavy metal collectibles."
click at [420, 464] on span "Save" at bounding box center [405, 458] width 64 height 16
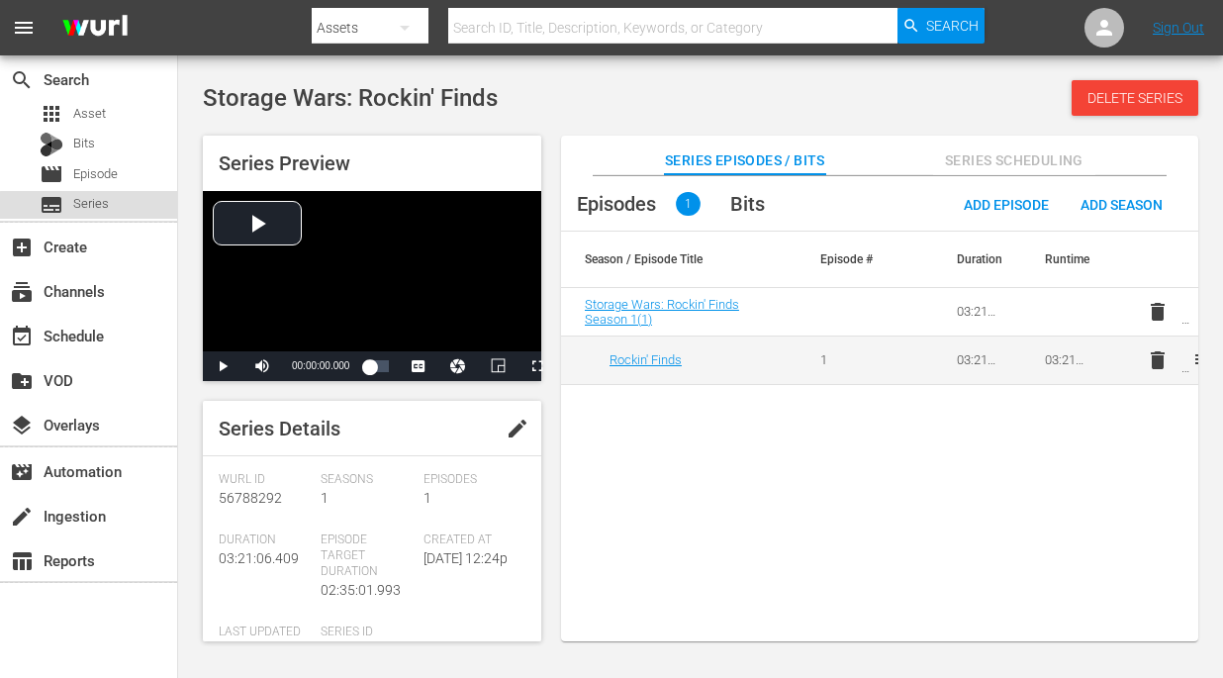
click at [96, 207] on span "Series" at bounding box center [91, 204] width 36 height 20
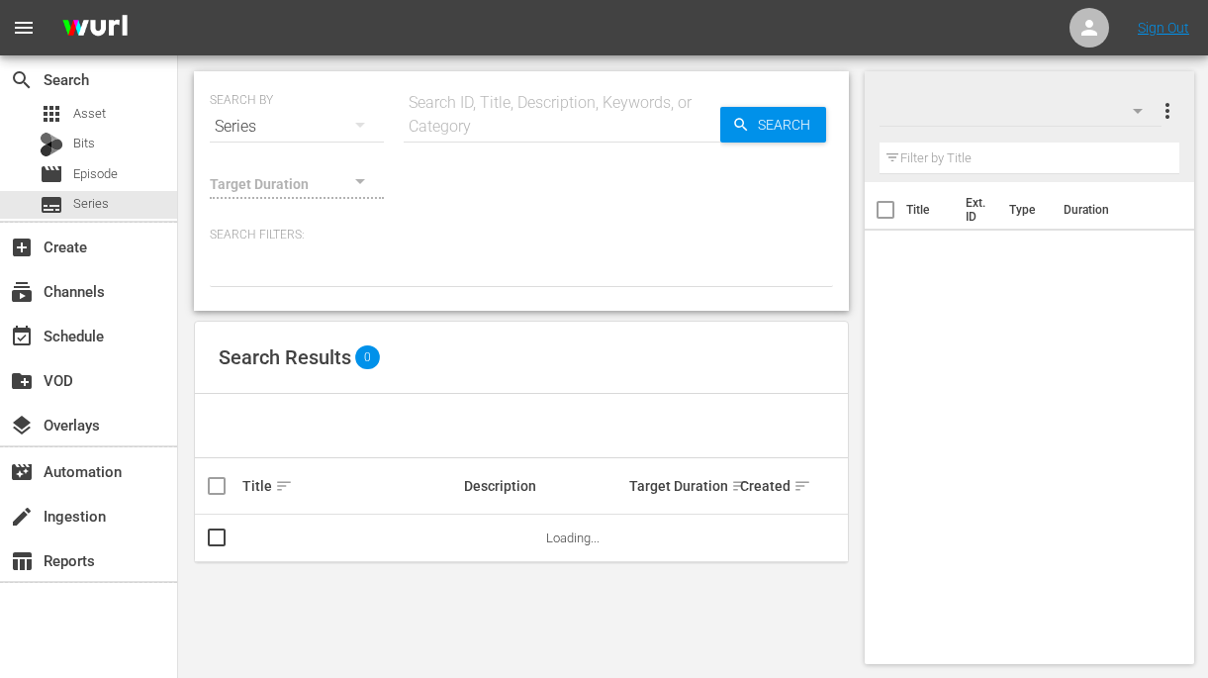
click at [516, 142] on hr at bounding box center [562, 142] width 317 height 1
click at [505, 123] on input "text" at bounding box center [562, 127] width 317 height 48
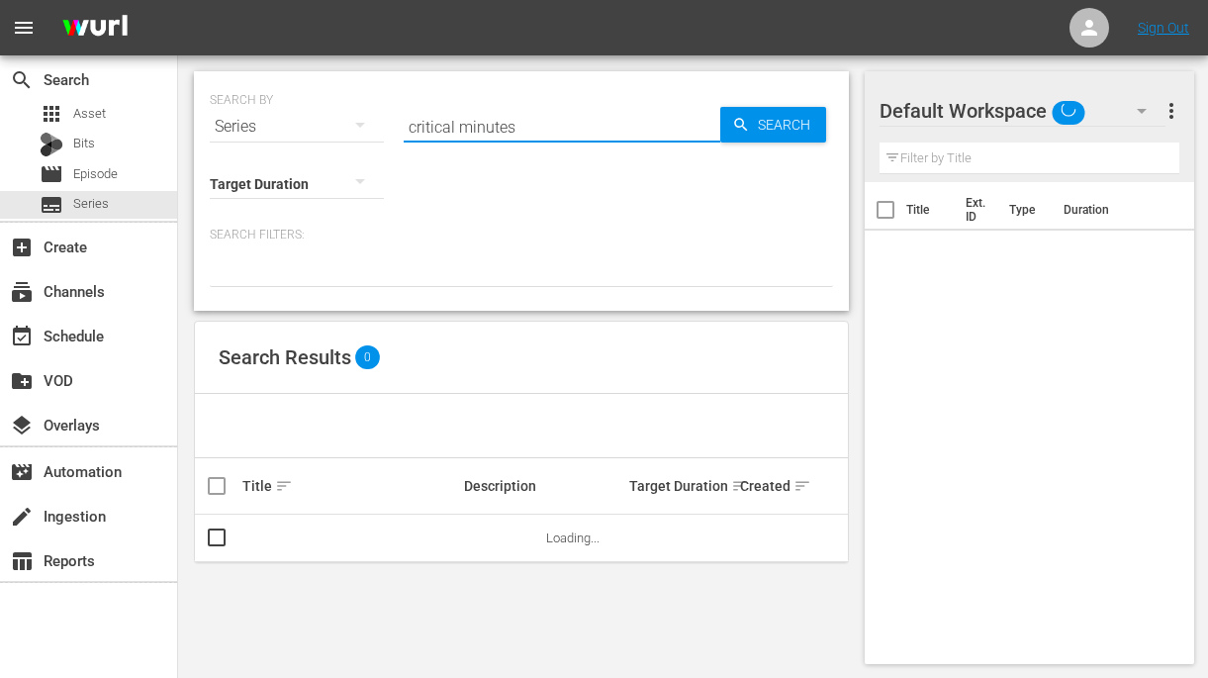
type input "critical minutes"
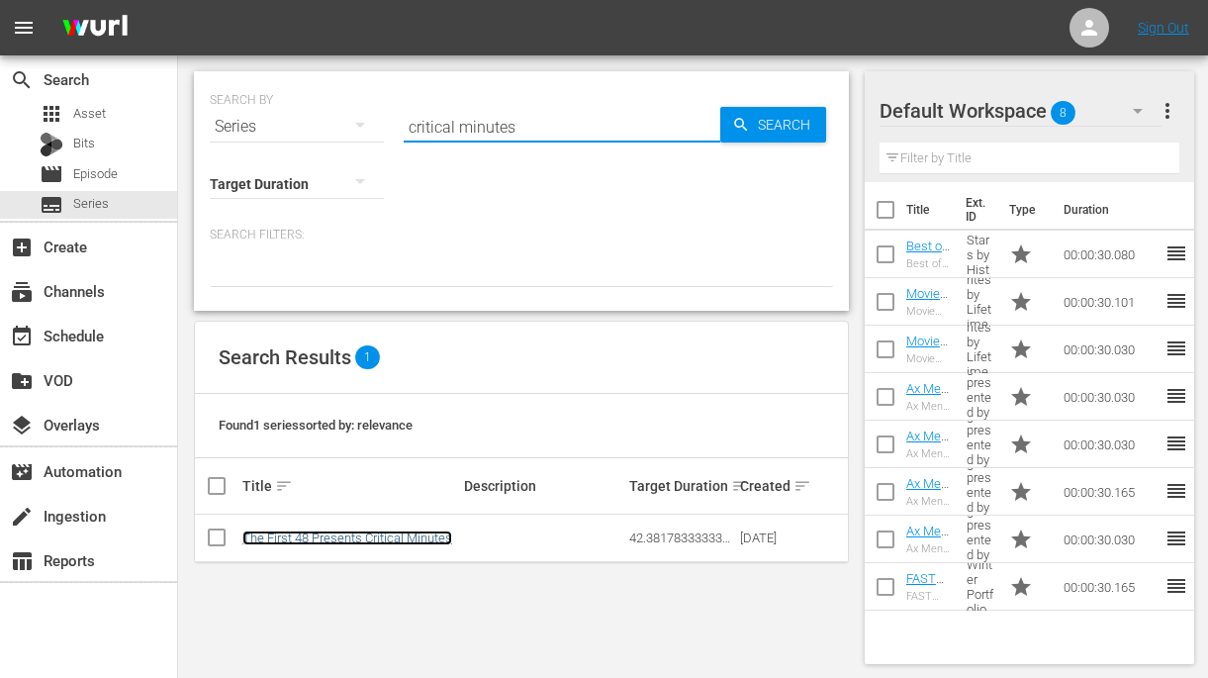
click at [381, 533] on link "The First 48 Presents Critical Minutes" at bounding box center [347, 537] width 210 height 15
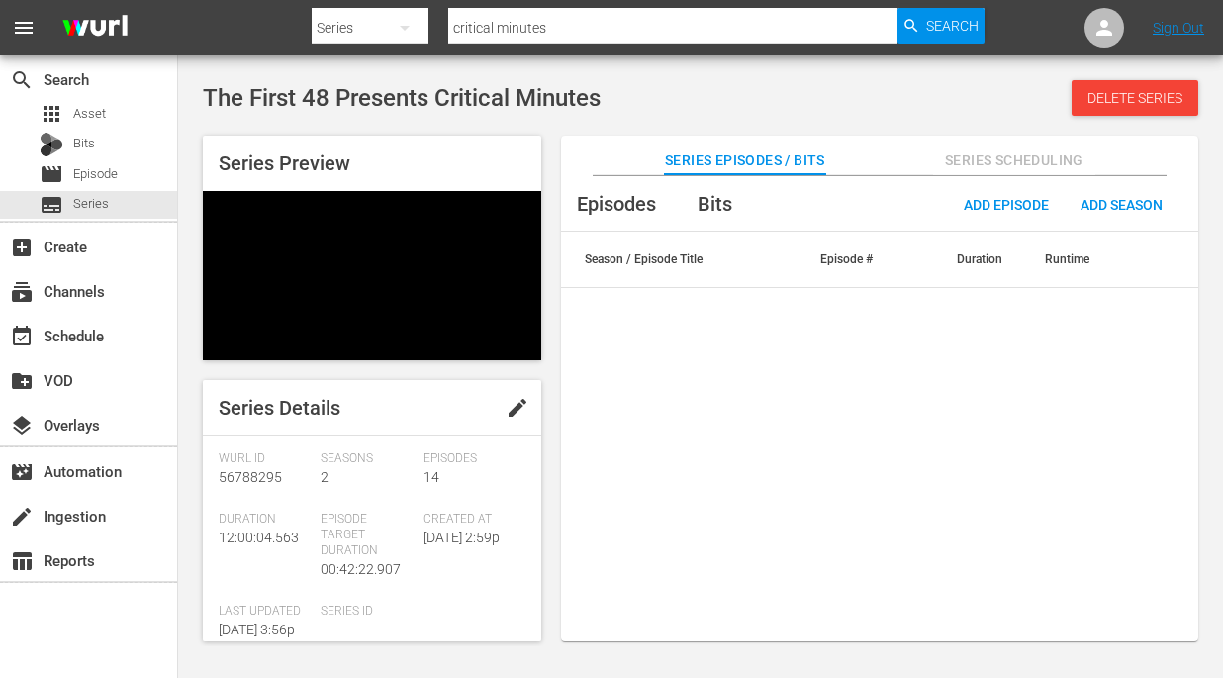
click at [513, 396] on span "edit" at bounding box center [518, 408] width 24 height 24
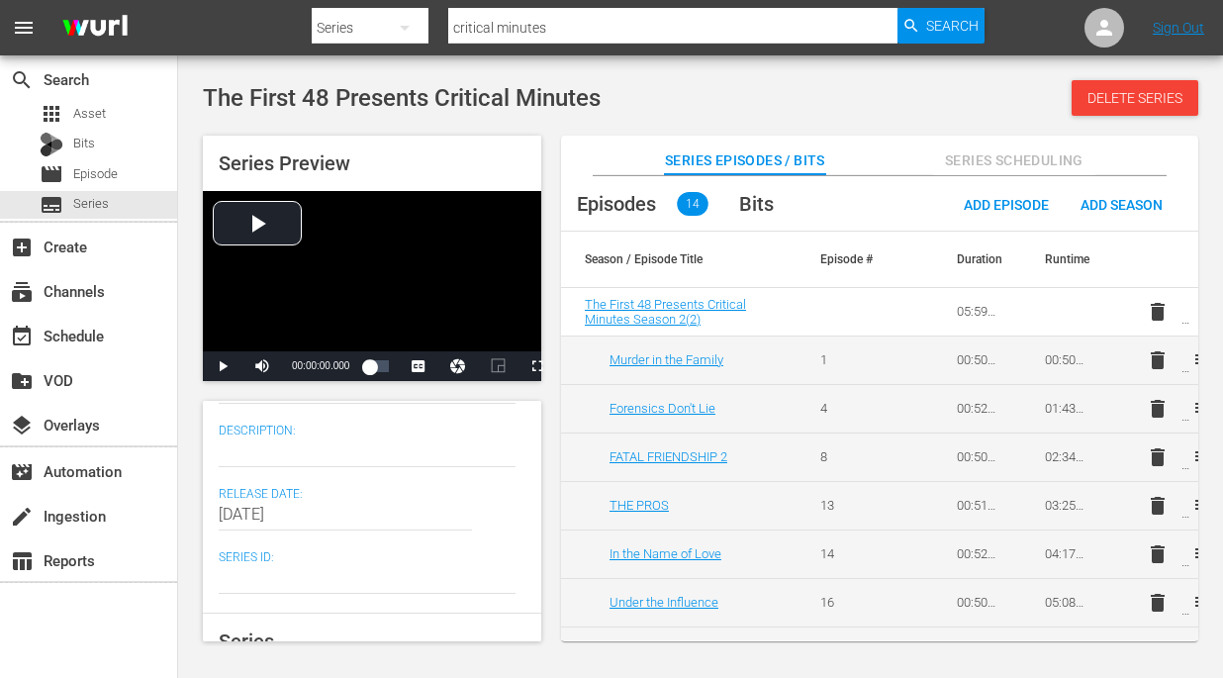
scroll to position [396, 0]
click at [342, 452] on textarea at bounding box center [367, 451] width 297 height 24
paste textarea "Hosted by former "First 48" detectives, each episode presents different cases."
type textarea "Hosted by former "First 48" detectives, each episode presents different cases."
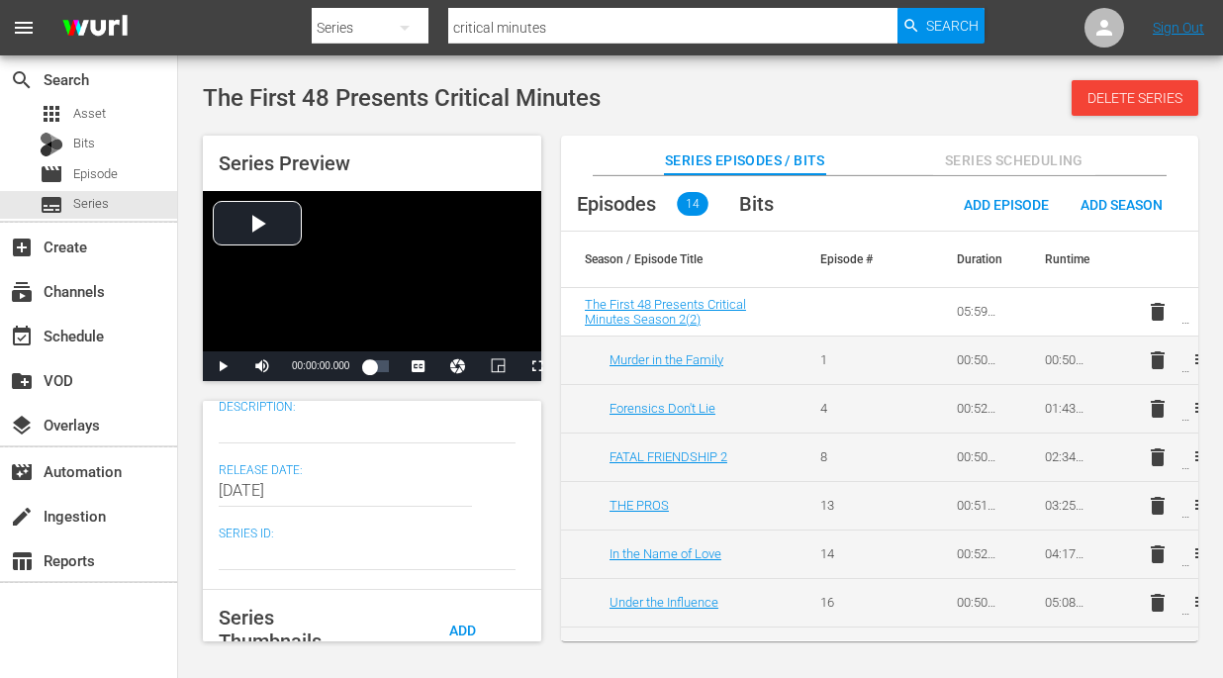
scroll to position [321, 0]
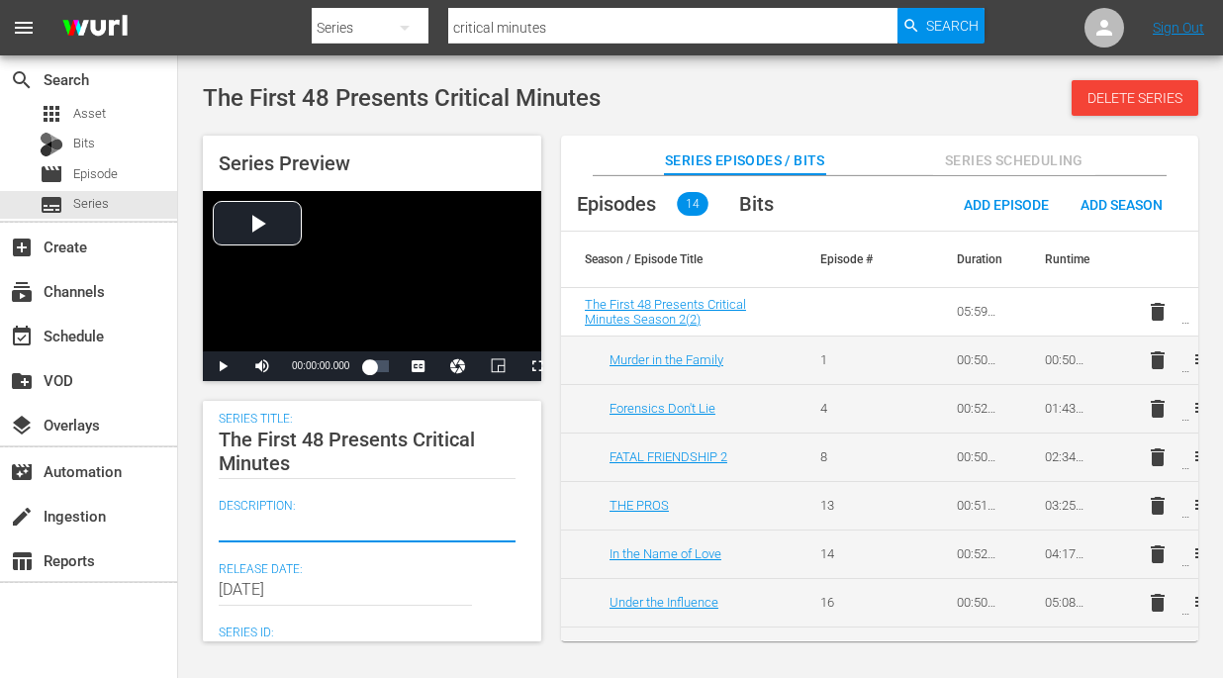
click at [308, 532] on textarea at bounding box center [367, 527] width 297 height 24
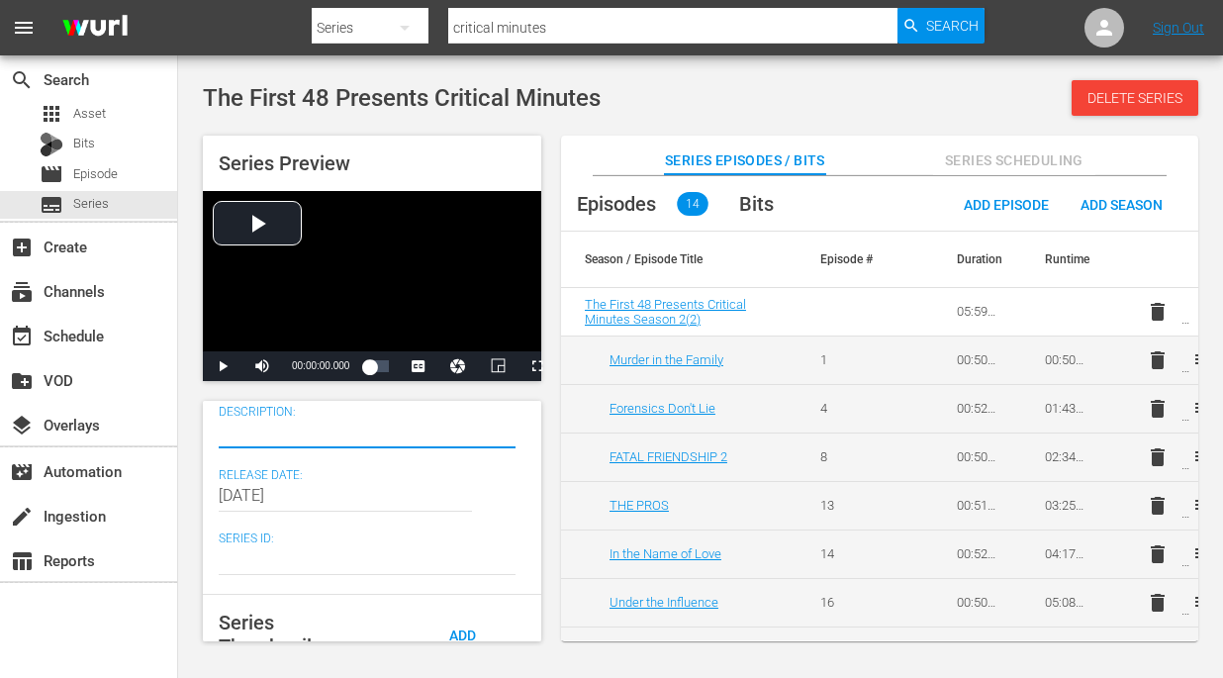
scroll to position [396, 0]
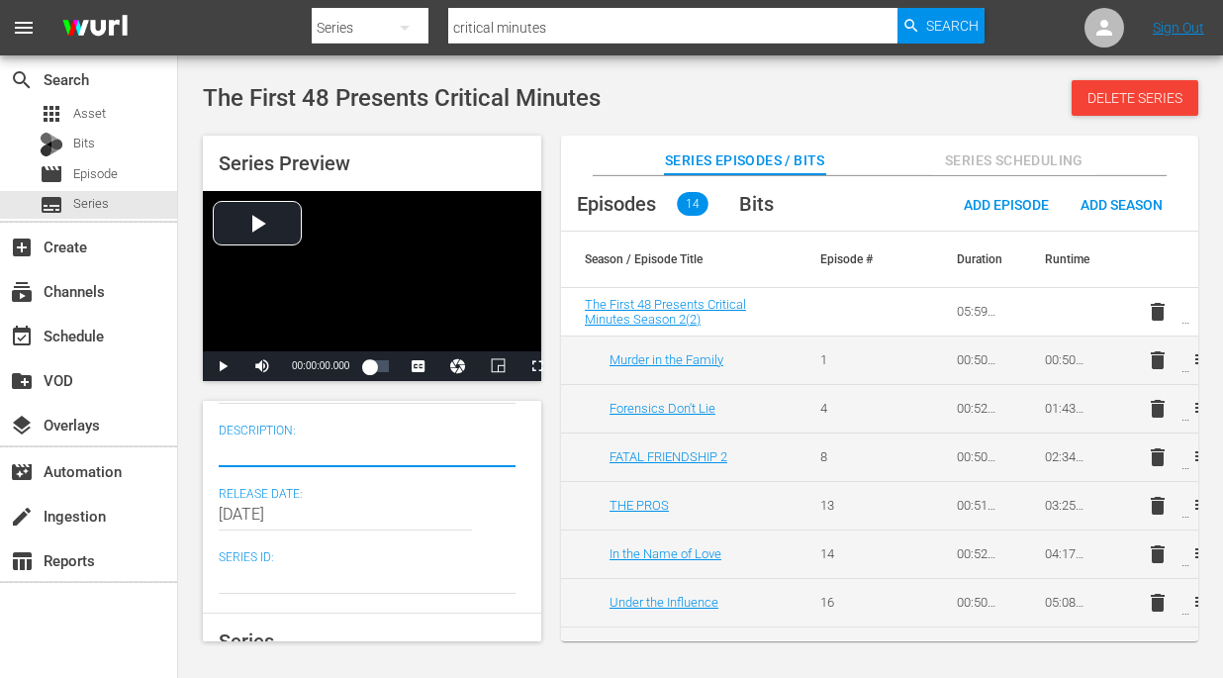
paste textarea "Hosted by former "First 48" detectives, each episode presents different cases."
type textarea "Hosted by former "First 48" detectives, each episode presents different cases."
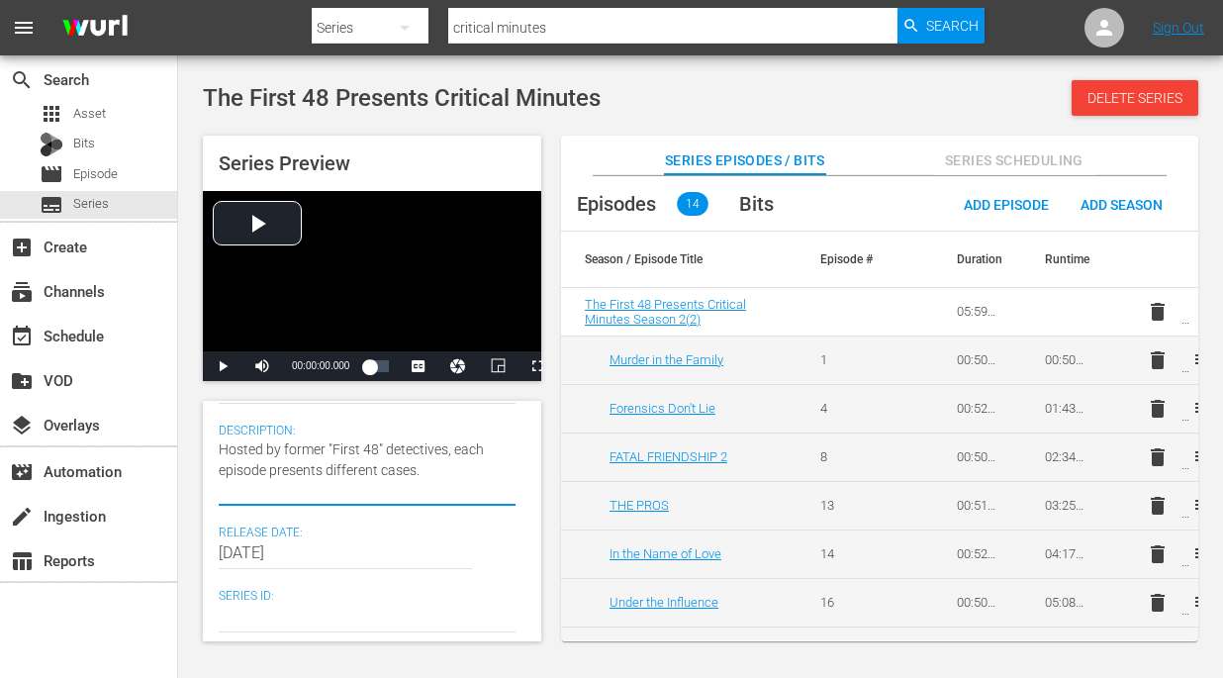
type textarea "Hosted by former "First 48" detectives, each episode presents different cases."
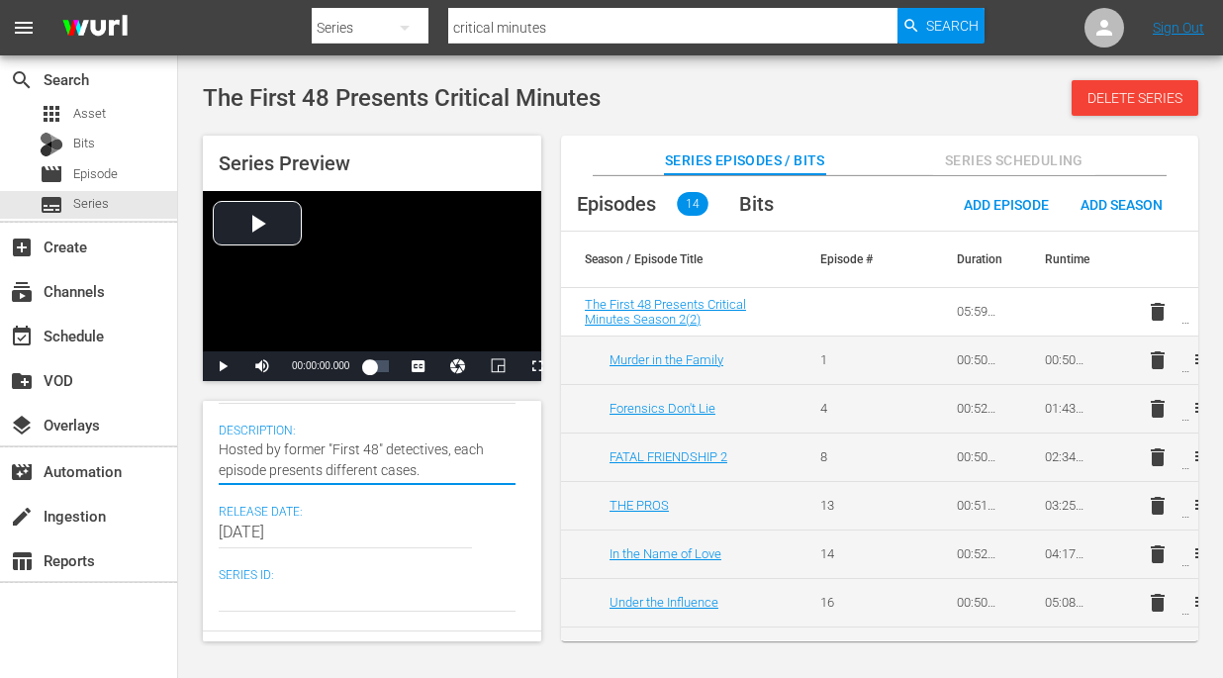
type textarea "Hosted by former "First 48" detectives, each episode presents different cases"
type textarea "Hosted by former "First 48" detectives, each episode presents different cases."
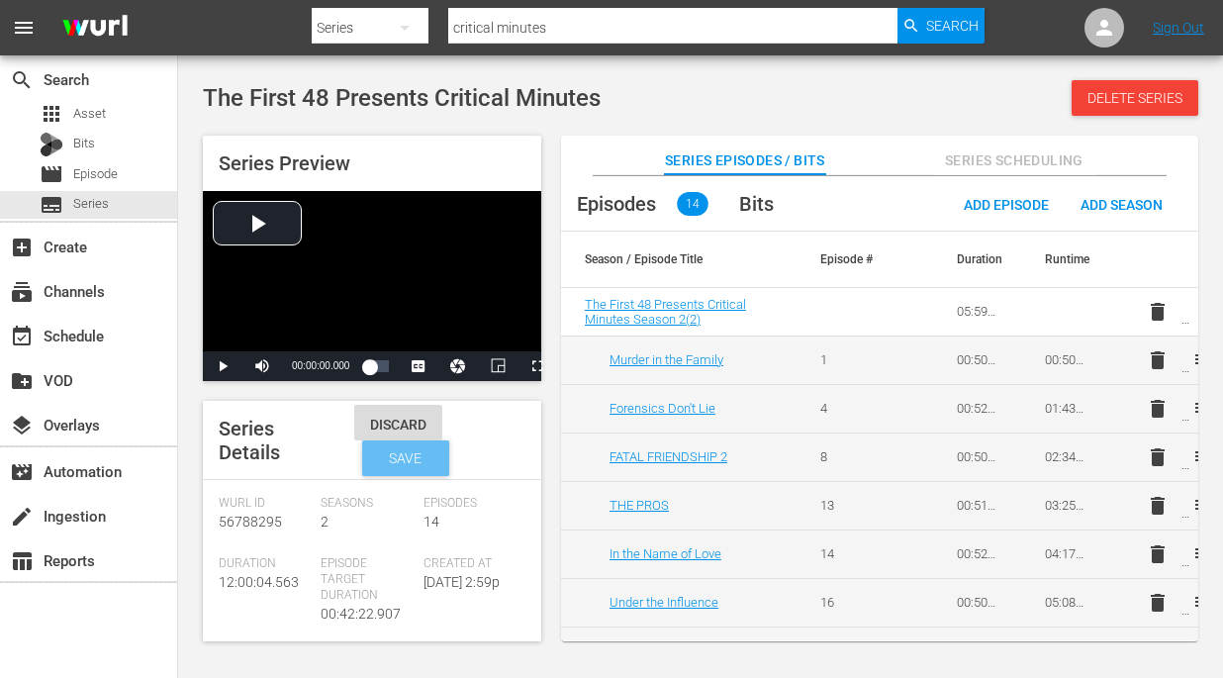
type textarea "Hosted by former "First 48" detectives, each episode presents different cases."
click at [419, 466] on span "Save" at bounding box center [405, 458] width 64 height 16
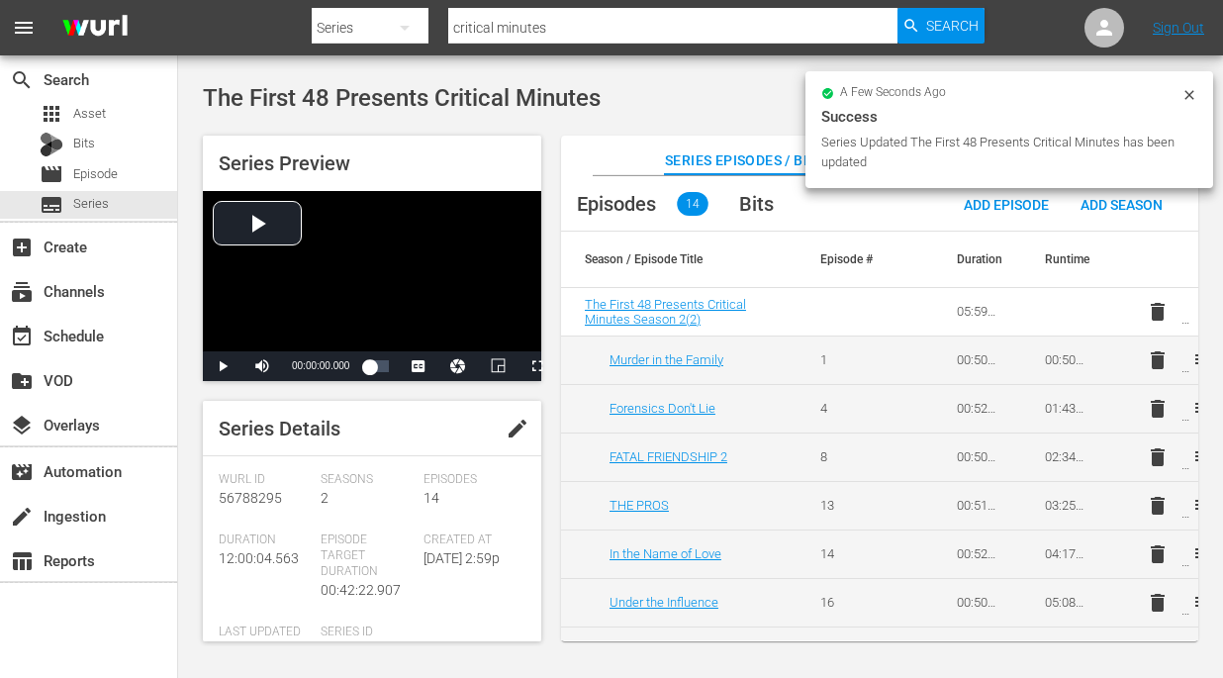
click at [684, 113] on div "The First 48 Presents Critical Minutes Delete Series" at bounding box center [701, 98] width 996 height 36
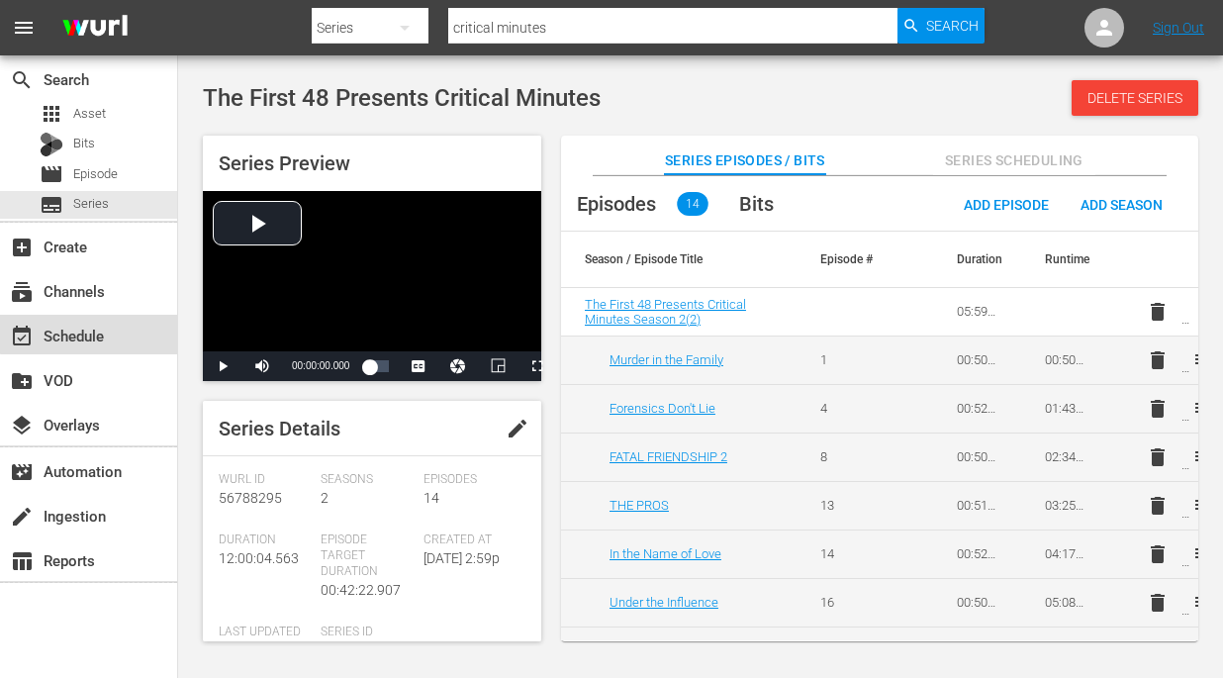
click at [95, 322] on div "event_available Schedule" at bounding box center [88, 335] width 177 height 40
